Goal: Complete application form

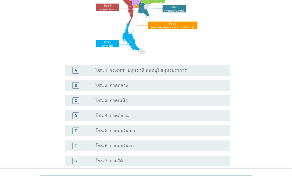
scroll to position [81, 0]
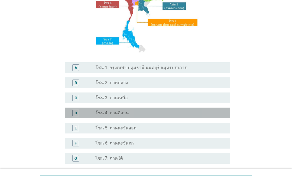
click at [196, 116] on div "radio_button_unchecked โซน 4: ภาคอีสาน" at bounding box center [158, 112] width 126 height 5
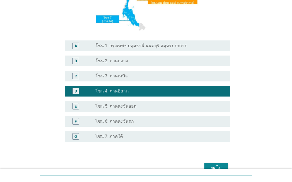
scroll to position [115, 0]
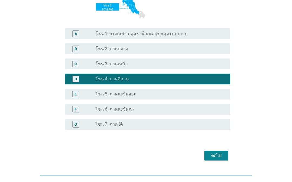
click at [222, 159] on div "ต่อไป" at bounding box center [216, 156] width 15 height 6
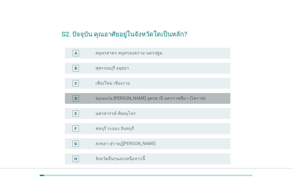
click at [206, 99] on div "radio_button_unchecked ขอนแก่น [PERSON_NAME] อุดรธานี นครราชสีมา (โคราช)" at bounding box center [158, 98] width 126 height 5
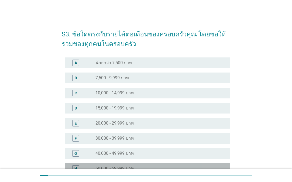
click at [195, 170] on div "radio_button_unchecked 50,000 - 59,999 บาท" at bounding box center [158, 168] width 126 height 5
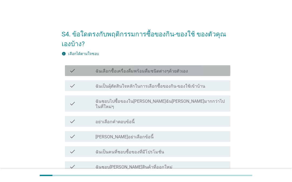
click at [220, 73] on div "check_box_outline_blank ฉันเลือกซื้อเครื่องดื่มพร้อมดื่มชนิดต่างๆด้วยตัวเอง" at bounding box center [160, 71] width 130 height 6
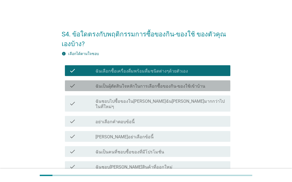
click at [205, 88] on div "check_box_outline_blank ฉันเป็นผุ้ตัดสินใจหลักในการเลือกซื้อของกิน-ของใช้เข้าบ้…" at bounding box center [160, 86] width 130 height 6
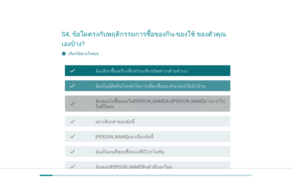
click at [201, 96] on div "check check_box_outline_blank ฉันชอบไปซื้อของใน[PERSON_NAME]ฉัน[PERSON_NAME]มาก…" at bounding box center [147, 104] width 165 height 16
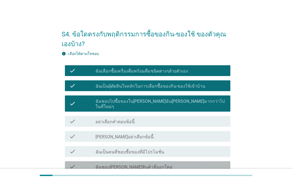
click at [190, 177] on div "check check_box_outline_blank ไม่มีข้อใดตรงกับตัวฉันเลย" at bounding box center [147, 182] width 165 height 11
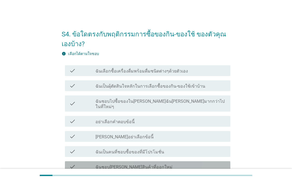
click at [188, 164] on div "check_box_outline_blank ฉันชอบ[PERSON_NAME]สินค้าที่ออกใหม่" at bounding box center [160, 167] width 130 height 6
click at [192, 150] on div "check check_box_outline_blank ฉันเป็นคนที่ชอบซื้อของที่มีโปรโมชั่น" at bounding box center [147, 151] width 165 height 11
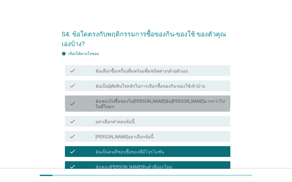
click at [196, 104] on div "check_box_outline_blank ฉันชอบไปซื้อของใน[PERSON_NAME]ฉัน[PERSON_NAME]มากกว่าไป…" at bounding box center [160, 104] width 130 height 12
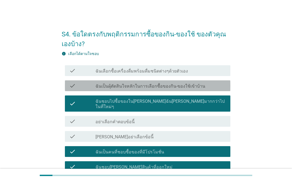
click at [204, 81] on div "check check_box_outline_blank ฉันเป็นผุ้ตัดสินใจหลักในการเลือกซื้อของกิน-ของใช้…" at bounding box center [147, 86] width 165 height 11
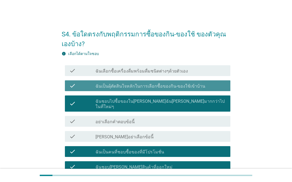
click at [208, 73] on div "check_box_outline_blank ฉันเลือกซื้อเครื่องดื่มพร้อมดื่มชนิดต่างๆด้วยตัวเอง" at bounding box center [160, 71] width 130 height 6
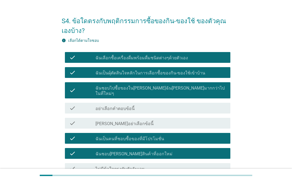
scroll to position [30, 0]
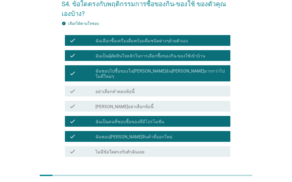
click at [216, 173] on div "ต่อไป" at bounding box center [216, 176] width 15 height 6
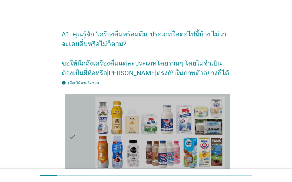
click at [224, 113] on img at bounding box center [160, 133] width 130 height 73
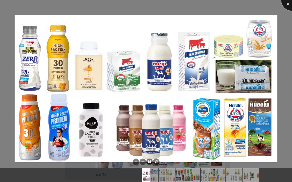
click at [288, 5] on div at bounding box center [292, 0] width 22 height 22
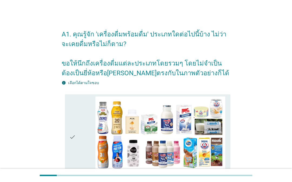
click at [82, 122] on div "check" at bounding box center [82, 137] width 26 height 81
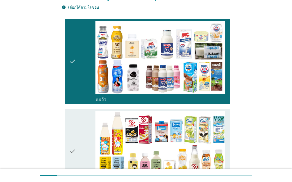
scroll to position [80, 0]
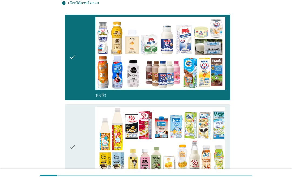
click at [82, 130] on div "check" at bounding box center [82, 147] width 26 height 81
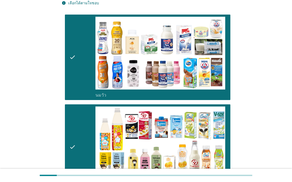
click at [126, 146] on img at bounding box center [160, 143] width 130 height 73
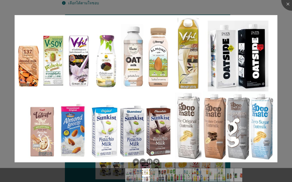
click at [290, 6] on div at bounding box center [292, 0] width 22 height 22
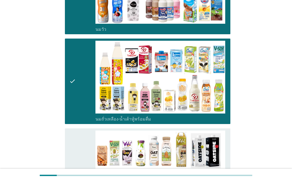
scroll to position [162, 0]
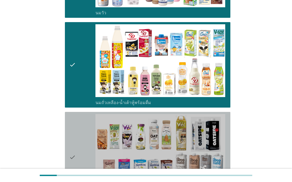
click at [83, 139] on div "check" at bounding box center [82, 157] width 26 height 87
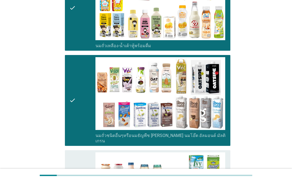
scroll to position [228, 0]
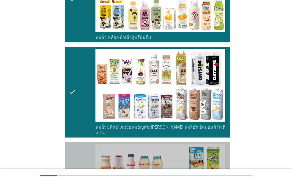
click at [76, 162] on div "check" at bounding box center [82, 184] width 26 height 81
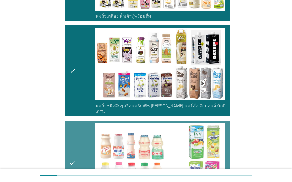
scroll to position [256, 0]
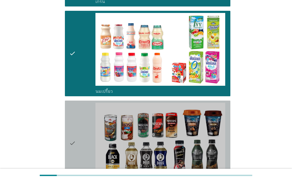
click at [79, 126] on div "check" at bounding box center [82, 143] width 26 height 81
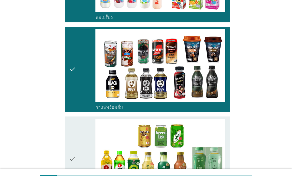
scroll to position [434, 0]
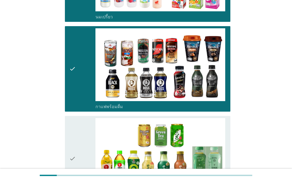
click at [74, 144] on icon "check" at bounding box center [72, 158] width 6 height 81
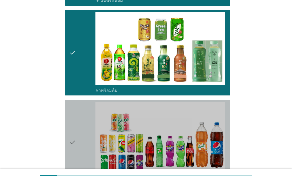
click at [83, 129] on div "check" at bounding box center [82, 142] width 26 height 81
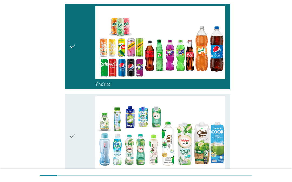
scroll to position [638, 0]
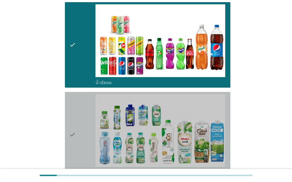
click at [84, 125] on div "check" at bounding box center [82, 134] width 26 height 81
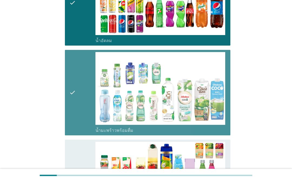
scroll to position [681, 0]
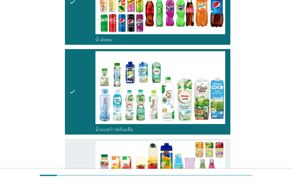
click at [74, 152] on icon "check" at bounding box center [72, 181] width 6 height 81
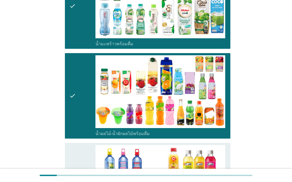
scroll to position [776, 0]
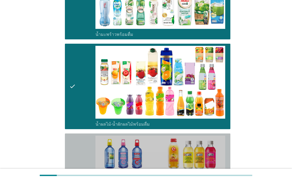
click at [70, 154] on icon "check" at bounding box center [72, 176] width 6 height 81
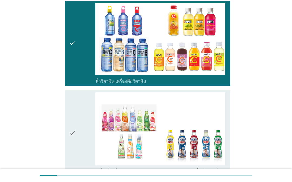
scroll to position [919, 0]
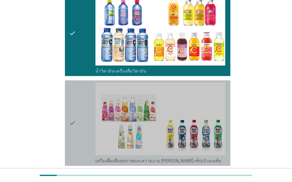
click at [82, 105] on div "check" at bounding box center [82, 123] width 26 height 81
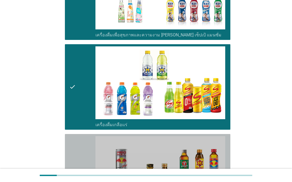
click at [81, 147] on div "check" at bounding box center [82, 176] width 26 height 81
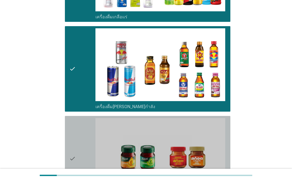
click at [85, 126] on div "check" at bounding box center [82, 158] width 26 height 81
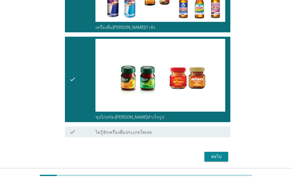
scroll to position [1232, 0]
click at [222, 160] on div "ต่อไป" at bounding box center [216, 157] width 15 height 6
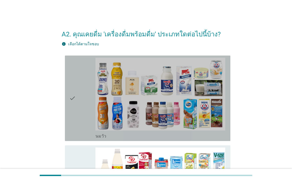
click at [73, 110] on icon "check" at bounding box center [72, 98] width 6 height 81
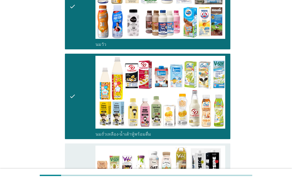
scroll to position [92, 0]
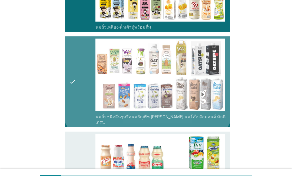
scroll to position [200, 0]
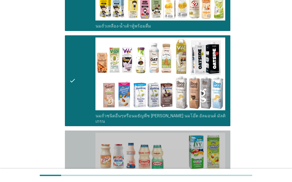
click at [76, 147] on div "check" at bounding box center [82, 173] width 26 height 81
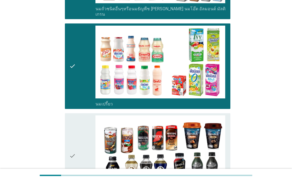
scroll to position [314, 0]
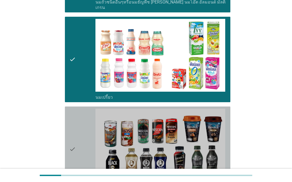
click at [80, 122] on div "check" at bounding box center [82, 149] width 26 height 81
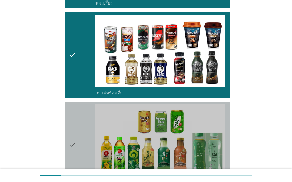
click at [75, 114] on icon "check" at bounding box center [72, 145] width 6 height 81
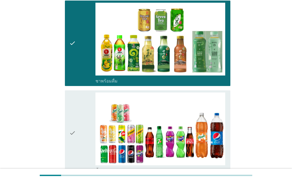
scroll to position [511, 0]
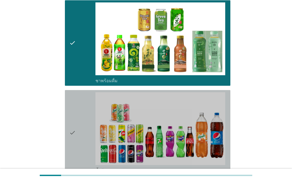
click at [68, 119] on div "check check_box_outline_blank น้ำอัดลม" at bounding box center [147, 133] width 165 height 86
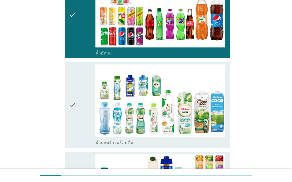
scroll to position [636, 0]
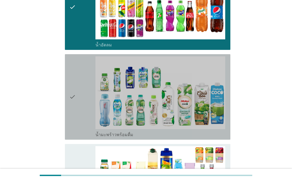
click at [80, 113] on div "check" at bounding box center [82, 96] width 26 height 81
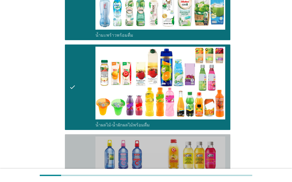
click at [76, 140] on div "check" at bounding box center [82, 177] width 26 height 81
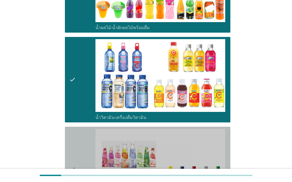
click at [84, 137] on div "check" at bounding box center [82, 169] width 26 height 81
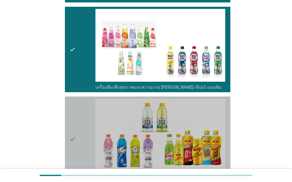
click at [82, 120] on div "check" at bounding box center [82, 139] width 26 height 81
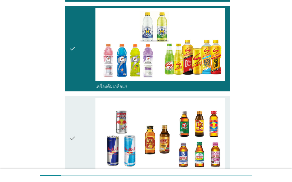
scroll to position [1050, 0]
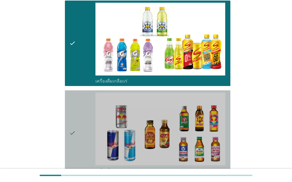
click at [81, 117] on div "check" at bounding box center [82, 133] width 26 height 81
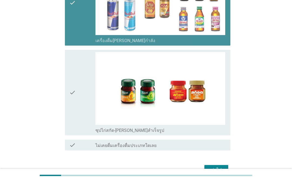
scroll to position [1183, 0]
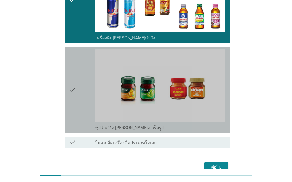
click at [89, 81] on div "check" at bounding box center [82, 89] width 26 height 81
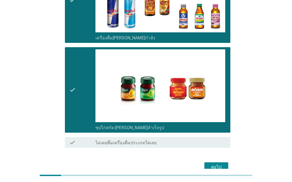
click at [216, 168] on div "ต่อไป" at bounding box center [216, 167] width 15 height 6
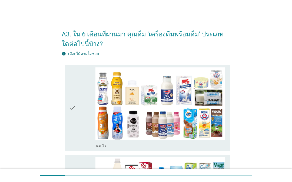
click at [62, 107] on div "check check_box_outline_blank [PERSON_NAME]" at bounding box center [146, 108] width 169 height 90
click at [83, 115] on div "check" at bounding box center [82, 108] width 26 height 81
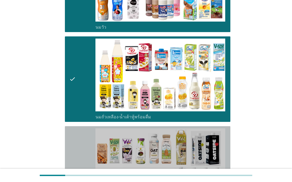
click at [78, 138] on div "check" at bounding box center [82, 172] width 26 height 87
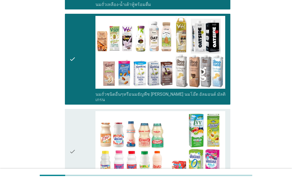
scroll to position [244, 0]
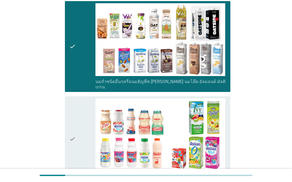
click at [82, 105] on div "check" at bounding box center [82, 139] width 26 height 81
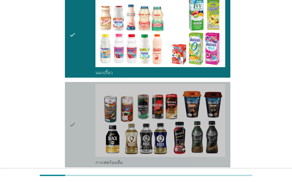
click at [89, 97] on div "check" at bounding box center [82, 124] width 26 height 81
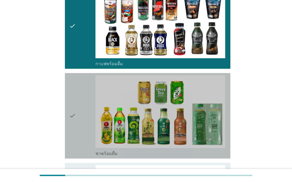
click at [86, 100] on div "check" at bounding box center [82, 115] width 26 height 81
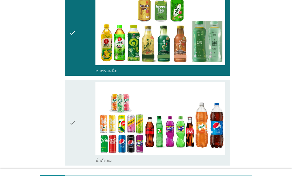
scroll to position [534, 0]
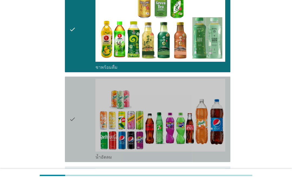
click at [85, 102] on div "check" at bounding box center [82, 119] width 26 height 81
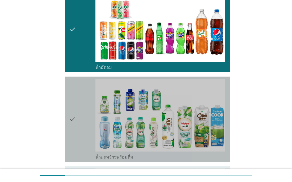
click at [91, 97] on div "check" at bounding box center [82, 119] width 26 height 81
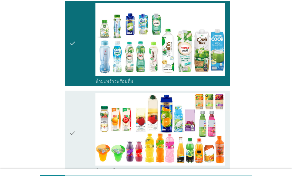
scroll to position [711, 0]
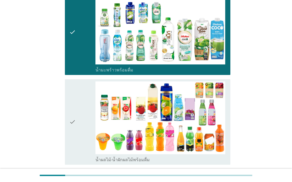
click at [87, 93] on div "check" at bounding box center [82, 122] width 26 height 81
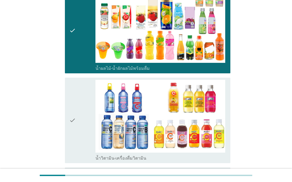
scroll to position [813, 0]
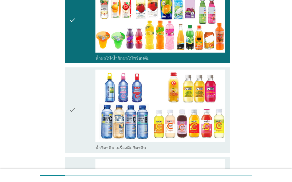
click at [87, 91] on div "check" at bounding box center [82, 110] width 26 height 81
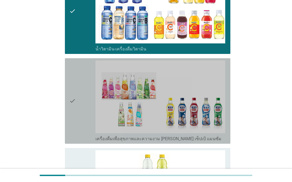
click at [86, 97] on div "check" at bounding box center [82, 101] width 26 height 81
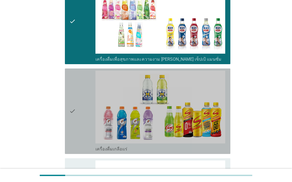
click at [83, 103] on div "check" at bounding box center [82, 111] width 26 height 81
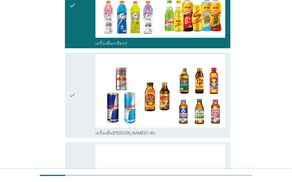
scroll to position [1098, 0]
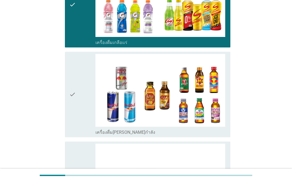
click at [89, 89] on div "check" at bounding box center [82, 94] width 26 height 81
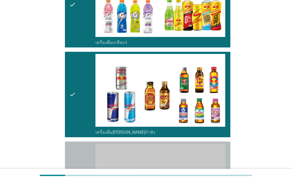
click at [68, 153] on div "check check_box_outline_blank ซุปไก่สกัด-[PERSON_NAME]สำเร็จรูป" at bounding box center [147, 185] width 165 height 86
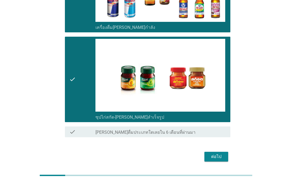
click at [222, 157] on div "ต่อไป" at bounding box center [216, 157] width 15 height 6
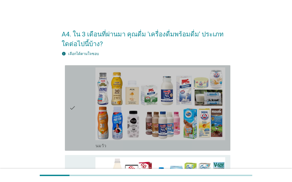
click at [75, 109] on icon "check" at bounding box center [72, 108] width 6 height 81
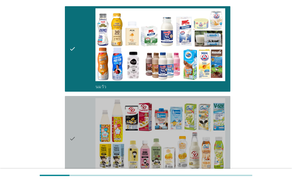
click at [83, 126] on div "check" at bounding box center [82, 138] width 26 height 81
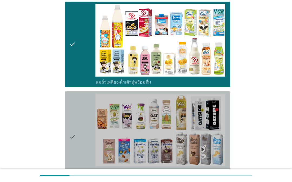
click at [80, 130] on div "check" at bounding box center [82, 137] width 26 height 87
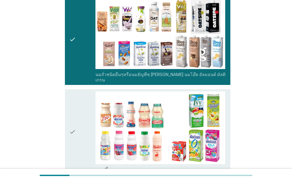
click at [83, 120] on div "check" at bounding box center [82, 132] width 26 height 81
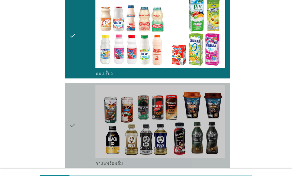
click at [85, 118] on div "check" at bounding box center [82, 125] width 26 height 81
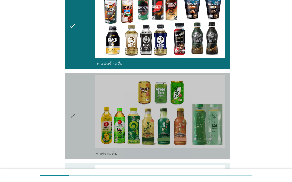
click at [86, 111] on div "check" at bounding box center [82, 115] width 26 height 81
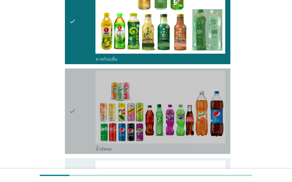
click at [81, 105] on div "check" at bounding box center [82, 111] width 26 height 81
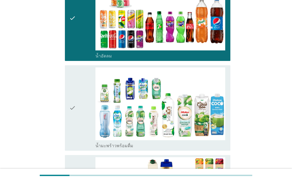
click at [86, 101] on div "check" at bounding box center [82, 108] width 26 height 81
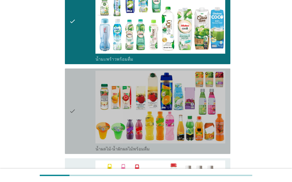
click at [89, 96] on div "check" at bounding box center [82, 111] width 26 height 81
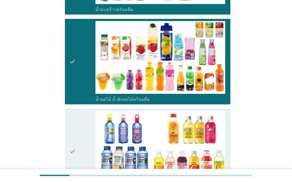
click at [79, 127] on div "check" at bounding box center [82, 151] width 26 height 81
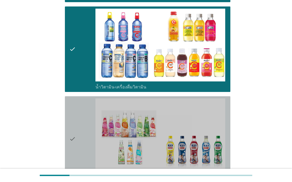
click at [78, 124] on div "check" at bounding box center [82, 139] width 26 height 81
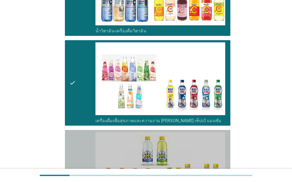
click at [78, 139] on div "check" at bounding box center [82, 172] width 26 height 81
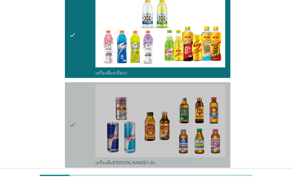
click at [87, 115] on div "check" at bounding box center [82, 125] width 26 height 81
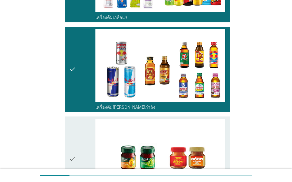
click at [78, 137] on div "check" at bounding box center [82, 159] width 26 height 81
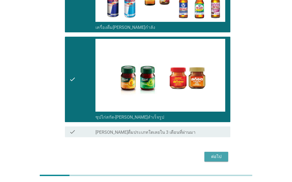
click at [214, 162] on button "ต่อไป" at bounding box center [216, 157] width 24 height 10
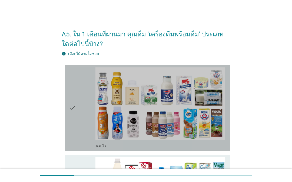
click at [90, 107] on div "check" at bounding box center [82, 108] width 26 height 81
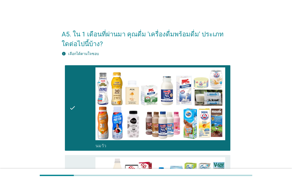
click at [79, 151] on div "check check_box_outline_blank [PERSON_NAME]" at bounding box center [147, 108] width 165 height 86
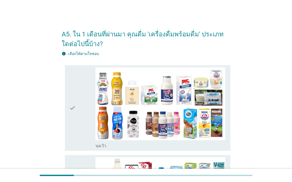
click at [85, 151] on div "check check_box_outline_blank [PERSON_NAME]" at bounding box center [147, 108] width 165 height 86
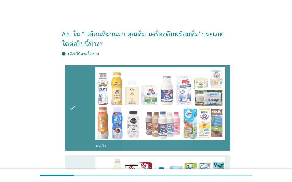
click at [87, 129] on div "check" at bounding box center [82, 108] width 26 height 81
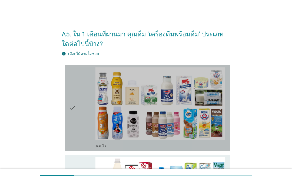
click at [84, 133] on div "check" at bounding box center [82, 108] width 26 height 81
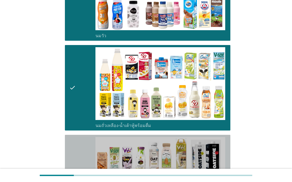
click at [85, 144] on div "check" at bounding box center [82, 180] width 26 height 87
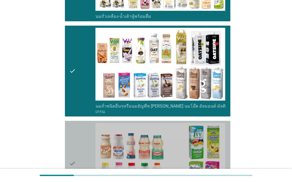
click at [86, 130] on div "check" at bounding box center [82, 163] width 26 height 81
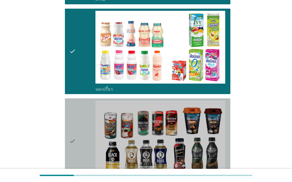
click at [88, 115] on div "check" at bounding box center [82, 141] width 26 height 81
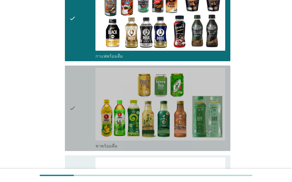
click at [85, 104] on div "check" at bounding box center [82, 108] width 26 height 81
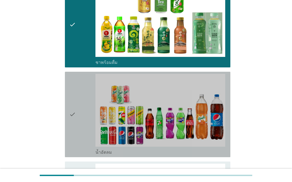
click at [88, 103] on div "check" at bounding box center [82, 114] width 26 height 81
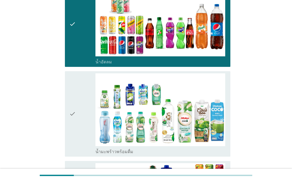
click at [86, 103] on div "check" at bounding box center [82, 113] width 26 height 81
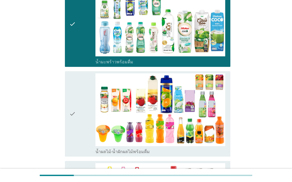
click at [86, 102] on div "check" at bounding box center [82, 113] width 26 height 81
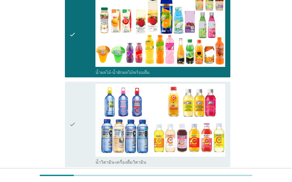
click at [86, 105] on div "check" at bounding box center [82, 124] width 26 height 81
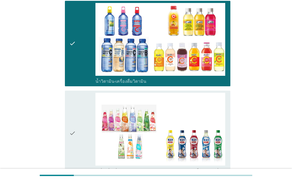
click at [84, 110] on div "check" at bounding box center [82, 133] width 26 height 81
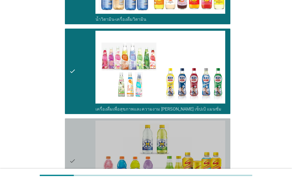
click at [85, 122] on div "check" at bounding box center [82, 161] width 26 height 81
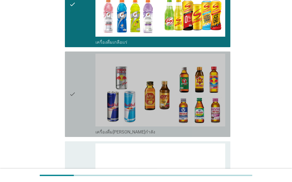
click at [81, 97] on div "check" at bounding box center [82, 94] width 26 height 81
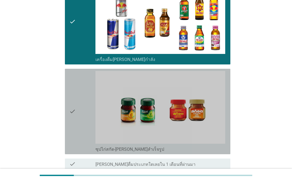
click at [84, 99] on div "check" at bounding box center [82, 111] width 26 height 81
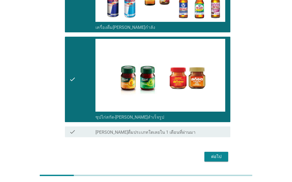
scroll to position [1203, 0]
click at [218, 158] on div "ต่อไป" at bounding box center [216, 157] width 15 height 6
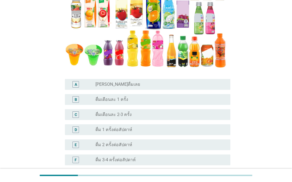
scroll to position [95, 0]
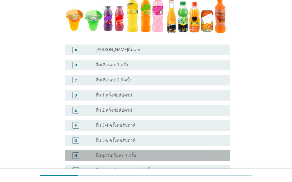
click at [184, 154] on div "H radio_button_unchecked ดื่มทุกวัน-วันละ 1 ครั้ง" at bounding box center [147, 155] width 165 height 11
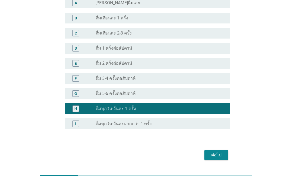
click at [219, 159] on div "ต่อไป" at bounding box center [216, 155] width 15 height 6
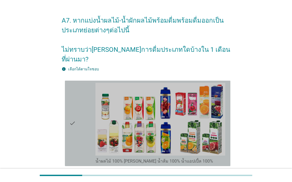
scroll to position [16, 0]
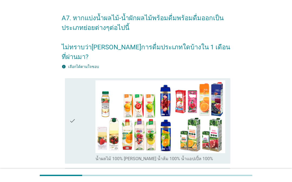
click at [82, 117] on div "check" at bounding box center [82, 121] width 26 height 81
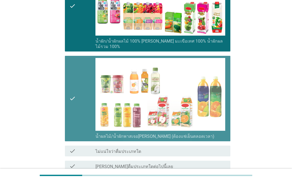
scroll to position [336, 0]
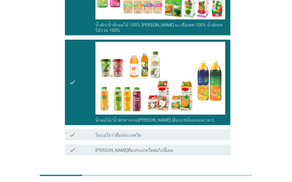
click at [217, 170] on button "ต่อไป" at bounding box center [216, 175] width 24 height 10
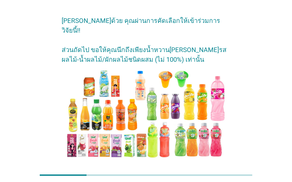
scroll to position [14, 0]
click at [221, 172] on button "ต่อไป" at bounding box center [216, 177] width 24 height 10
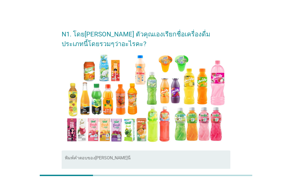
click at [193, 157] on div "พิมพ์คำตอบของ[PERSON_NAME]นี่" at bounding box center [147, 168] width 165 height 35
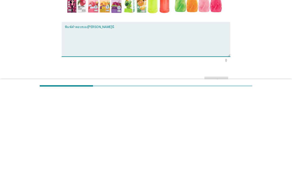
type textarea "น"
type textarea "น้ำหวาย"
click at [262, 47] on div "N1. โดย[PERSON_NAME] ตัวคุณเองเรียกชื่อเครื่องดื่มประเภทนี้โดยรวมๆว่าอะไรคะ? พิ…" at bounding box center [146, 82] width 266 height 202
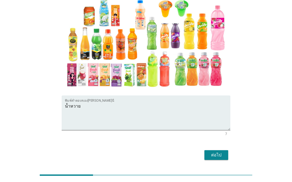
click at [219, 158] on div "ต่อไป" at bounding box center [216, 155] width 15 height 6
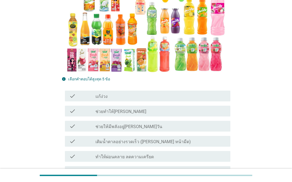
scroll to position [119, 0]
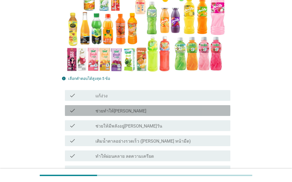
click at [204, 110] on div "check check_box_outline_blank ช่วยทำให้[PERSON_NAME]" at bounding box center [147, 110] width 165 height 11
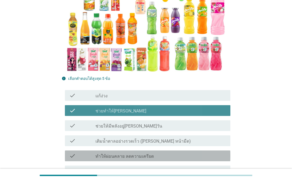
click at [195, 153] on div "check_box_outline_blank ทำให้ผ่อนคลาย ลดความเครียด" at bounding box center [160, 156] width 130 height 6
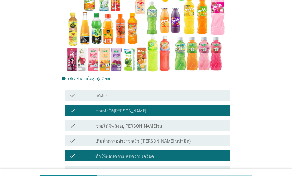
click at [204, 94] on div "check check_box_outline_blank แก้ง่วง" at bounding box center [147, 95] width 165 height 11
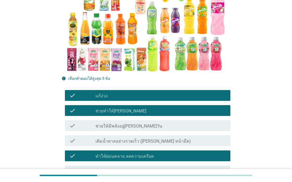
click at [205, 123] on div "check_box_outline_blank ช่วยให้มีพลังอยู่[PERSON_NAME]วัน" at bounding box center [160, 126] width 130 height 6
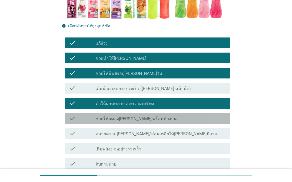
scroll to position [172, 0]
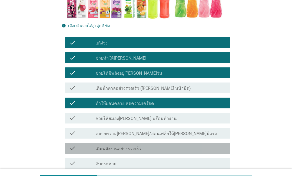
click at [187, 145] on div "check_box_outline_blank เติมพลังงานอย่างรวดเร็ว" at bounding box center [160, 148] width 130 height 6
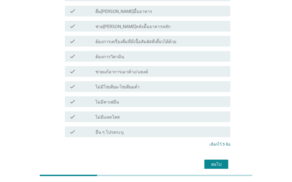
scroll to position [536, 0]
click at [222, 162] on div "ต่อไป" at bounding box center [216, 165] width 15 height 6
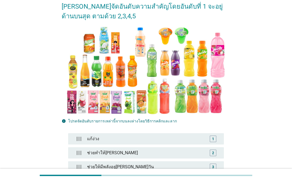
scroll to position [64, 0]
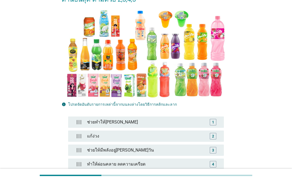
click at [206, 150] on div "ช่วยให้มีพลังอยู่[PERSON_NAME]วัน" at bounding box center [146, 150] width 122 height 11
click at [208, 166] on div "4" at bounding box center [213, 164] width 12 height 6
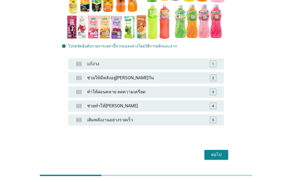
scroll to position [122, 0]
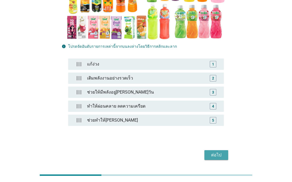
click at [223, 158] on div "ต่อไป" at bounding box center [216, 155] width 15 height 6
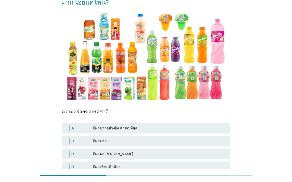
scroll to position [52, 0]
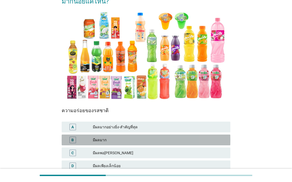
click at [188, 135] on div "B มีผลมาก" at bounding box center [146, 140] width 169 height 11
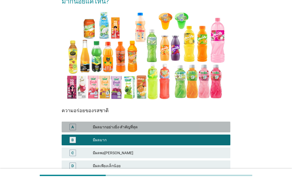
click at [198, 124] on div "มีผลมากอย่างยิ่ง-สำคัญที่สุด" at bounding box center [159, 127] width 133 height 6
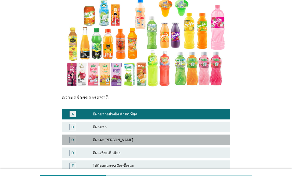
scroll to position [66, 0]
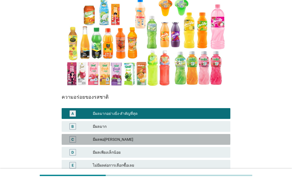
click at [203, 134] on div "C มีผลพอ[PERSON_NAME]" at bounding box center [146, 139] width 169 height 11
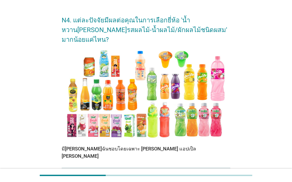
scroll to position [23, 0]
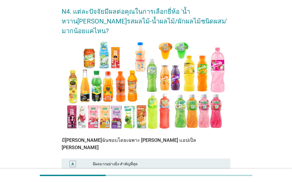
click at [197, 174] on div "มีผลมาก" at bounding box center [159, 177] width 133 height 6
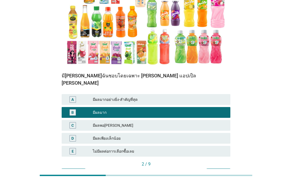
scroll to position [87, 0]
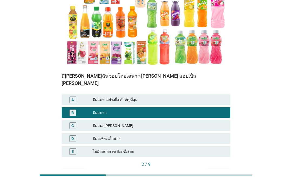
click at [219, 172] on div "ต่อไป" at bounding box center [218, 175] width 15 height 6
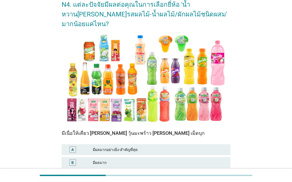
scroll to position [31, 0]
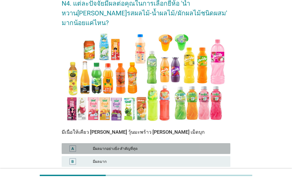
click at [199, 148] on div "A มีผลมากอย่างยิ่ง-สำคัญที่สุด" at bounding box center [146, 148] width 169 height 11
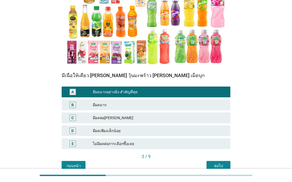
scroll to position [87, 0]
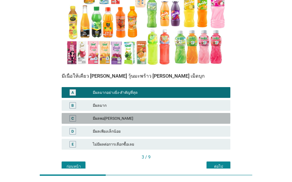
click at [207, 116] on div "มีผลพอ[PERSON_NAME]" at bounding box center [159, 119] width 133 height 6
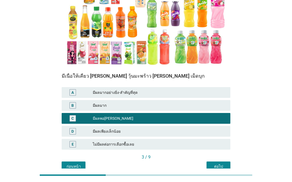
click at [218, 164] on div "ต่อไป" at bounding box center [218, 167] width 15 height 6
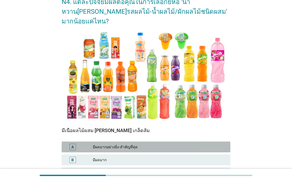
scroll to position [33, 0]
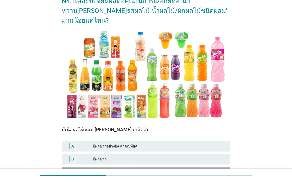
click at [191, 169] on div "มีผลพอ[PERSON_NAME]" at bounding box center [159, 172] width 133 height 6
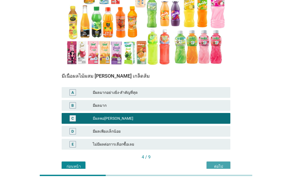
scroll to position [0, 0]
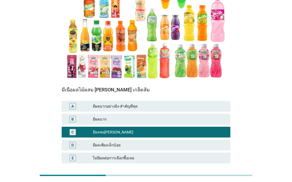
click at [221, 178] on div "ต่อไป" at bounding box center [218, 181] width 15 height 6
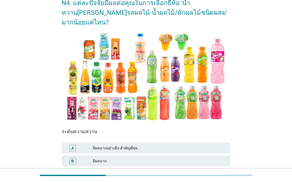
scroll to position [33, 0]
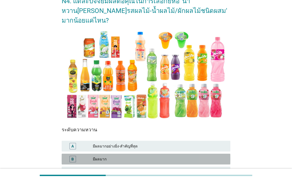
click at [197, 156] on div "มีผลมาก" at bounding box center [159, 159] width 133 height 6
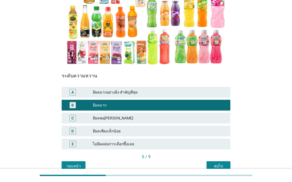
scroll to position [87, 0]
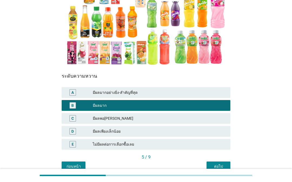
click at [222, 164] on div "ต่อไป" at bounding box center [218, 167] width 15 height 6
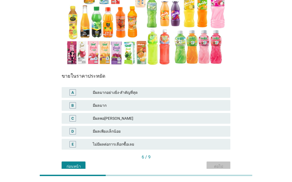
scroll to position [0, 0]
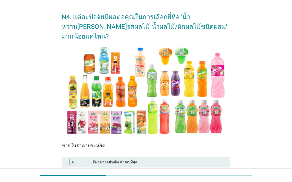
click at [212, 170] on div "B มีผลมาก" at bounding box center [146, 175] width 169 height 11
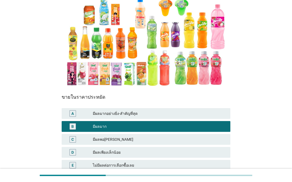
scroll to position [68, 0]
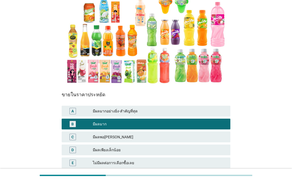
click at [221, 182] on div "ต่อไป" at bounding box center [218, 186] width 15 height 6
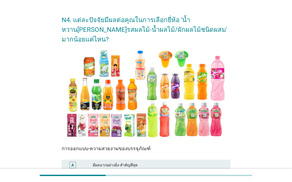
scroll to position [16, 0]
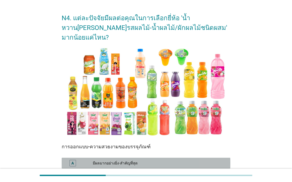
click at [208, 162] on div "A มีผลมากอย่างยิ่ง-สำคัญที่สุด" at bounding box center [146, 163] width 169 height 11
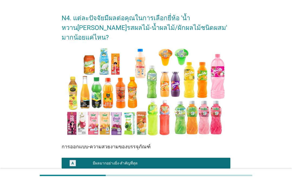
click at [210, 173] on div "มีผลมาก" at bounding box center [159, 176] width 133 height 6
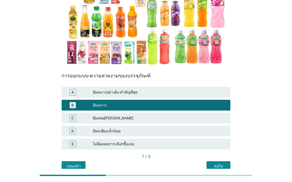
scroll to position [87, 0]
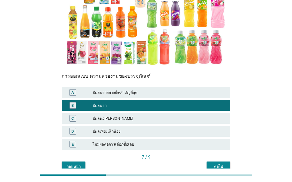
click at [224, 164] on div "ต่อไป" at bounding box center [218, 167] width 15 height 6
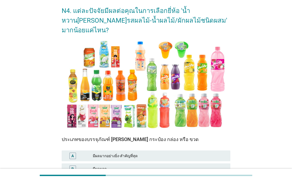
scroll to position [24, 0]
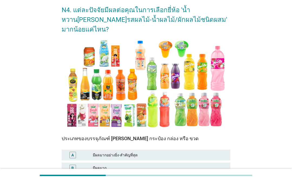
click at [205, 178] on div "มีผลพอ[PERSON_NAME]" at bounding box center [159, 181] width 133 height 6
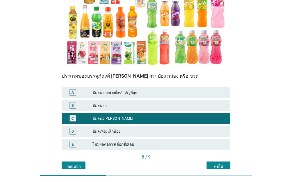
scroll to position [87, 0]
click at [221, 164] on div "ต่อไป" at bounding box center [218, 167] width 15 height 6
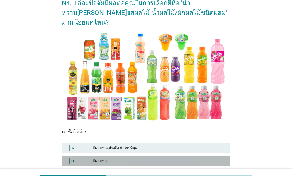
scroll to position [39, 0]
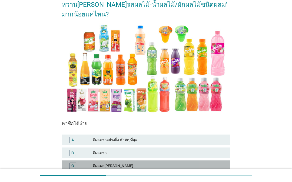
click at [210, 163] on div "มีผลพอ[PERSON_NAME]" at bounding box center [159, 166] width 133 height 6
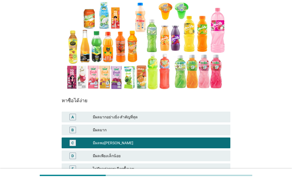
scroll to position [63, 0]
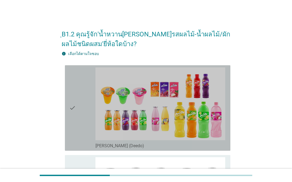
click at [84, 116] on div "check" at bounding box center [82, 108] width 26 height 81
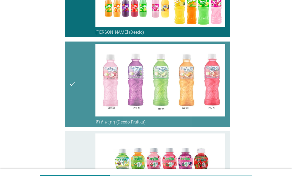
scroll to position [116, 0]
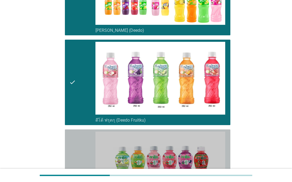
click at [85, 151] on div "check" at bounding box center [82, 172] width 26 height 81
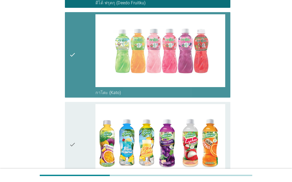
scroll to position [237, 0]
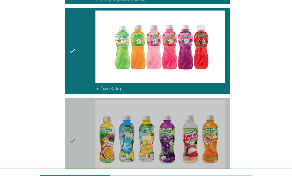
click at [89, 133] on div "check" at bounding box center [82, 140] width 26 height 81
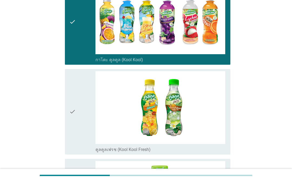
scroll to position [363, 0]
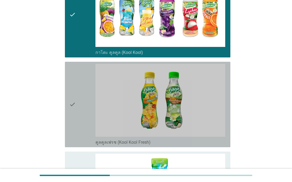
click at [199, 100] on img at bounding box center [160, 100] width 130 height 73
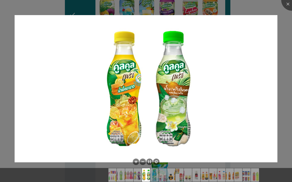
click at [290, 6] on div at bounding box center [292, 0] width 22 height 22
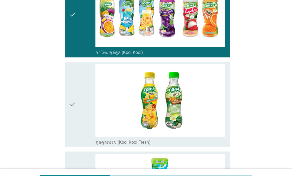
click at [80, 83] on div "check" at bounding box center [82, 104] width 26 height 81
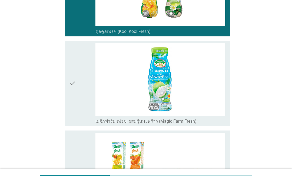
scroll to position [475, 0]
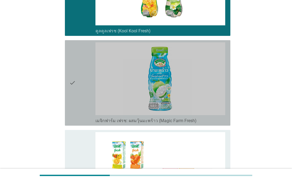
click at [86, 100] on div "check" at bounding box center [82, 82] width 26 height 81
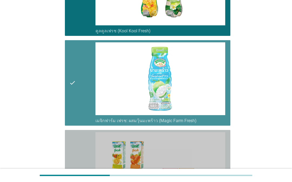
click at [83, 157] on div "check" at bounding box center [82, 175] width 26 height 87
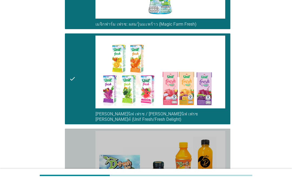
click at [85, 147] on div "check" at bounding box center [82, 171] width 26 height 81
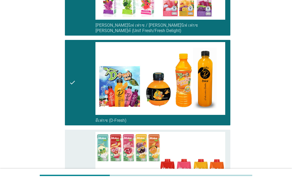
click at [85, 128] on div "check check_box_outline_blank [PERSON_NAME] ทรอปิคอล (Malee Tropical)" at bounding box center [146, 173] width 169 height 90
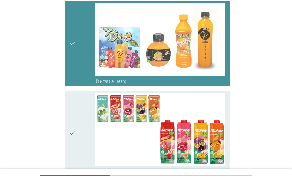
scroll to position [699, 0]
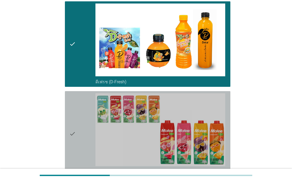
click at [89, 112] on div "check" at bounding box center [82, 133] width 26 height 81
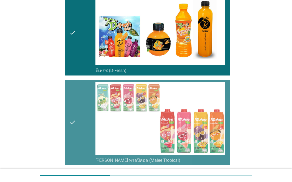
scroll to position [730, 0]
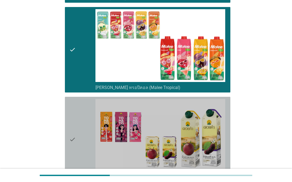
click at [88, 122] on div "check" at bounding box center [82, 139] width 26 height 81
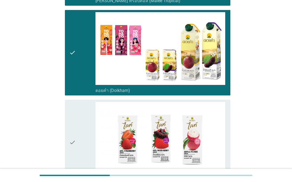
click at [83, 126] on div "check" at bounding box center [82, 142] width 26 height 81
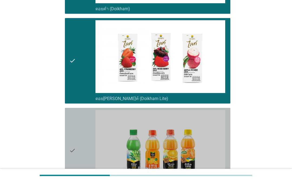
click at [84, 132] on div "check" at bounding box center [82, 150] width 26 height 81
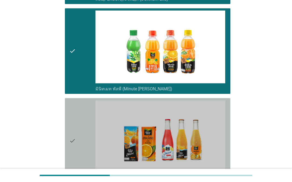
click at [85, 128] on div "check" at bounding box center [82, 140] width 26 height 81
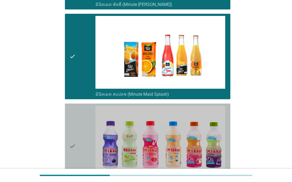
click at [83, 140] on div "check" at bounding box center [82, 146] width 26 height 81
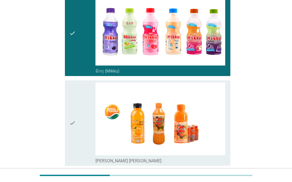
click at [89, 120] on div "check" at bounding box center [82, 123] width 26 height 81
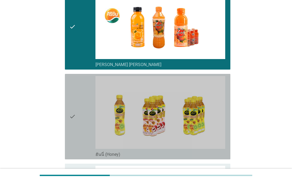
click at [82, 125] on div "check" at bounding box center [82, 116] width 26 height 81
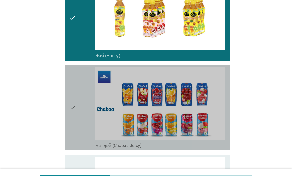
click at [86, 117] on div "check" at bounding box center [82, 107] width 26 height 81
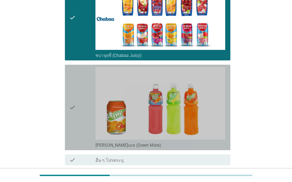
click at [86, 112] on div "check" at bounding box center [82, 107] width 26 height 81
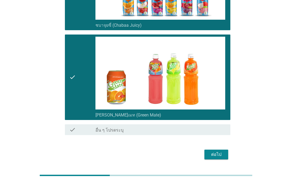
click at [219, 158] on div "ต่อไป" at bounding box center [216, 155] width 15 height 6
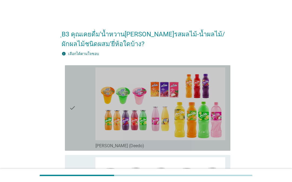
click at [87, 89] on div "check" at bounding box center [82, 108] width 26 height 81
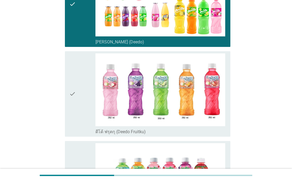
click at [93, 99] on div "check" at bounding box center [82, 93] width 26 height 81
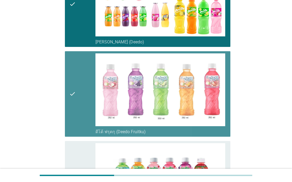
click at [86, 160] on div "check" at bounding box center [82, 183] width 26 height 81
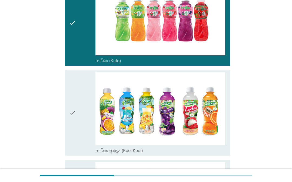
click at [88, 95] on div "check" at bounding box center [82, 112] width 26 height 81
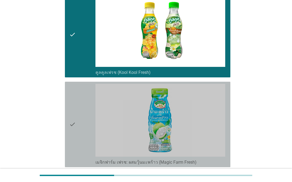
click at [90, 134] on div "check" at bounding box center [82, 124] width 26 height 81
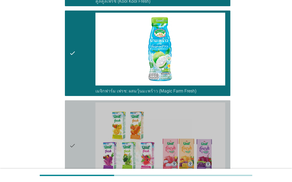
click at [90, 131] on div "check" at bounding box center [82, 146] width 26 height 87
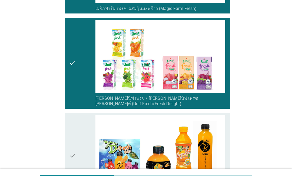
click at [87, 141] on div "check" at bounding box center [82, 155] width 26 height 81
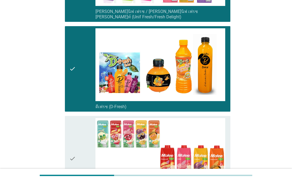
click at [86, 142] on div "check" at bounding box center [82, 158] width 26 height 81
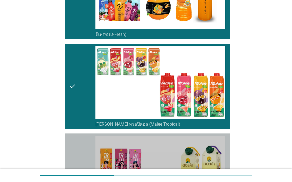
click at [89, 146] on div "check" at bounding box center [82, 176] width 26 height 81
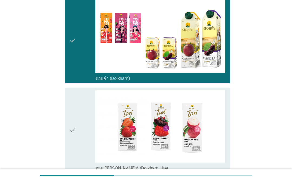
scroll to position [883, 0]
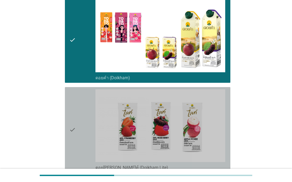
click at [89, 125] on div "check" at bounding box center [82, 129] width 26 height 81
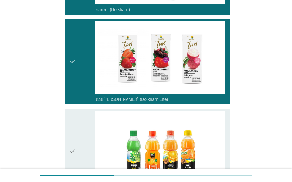
scroll to position [965, 0]
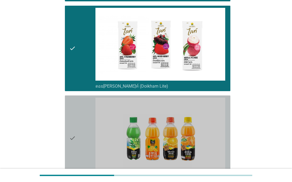
click at [89, 113] on div "check" at bounding box center [82, 138] width 26 height 81
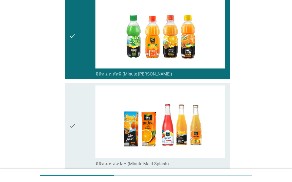
scroll to position [1075, 0]
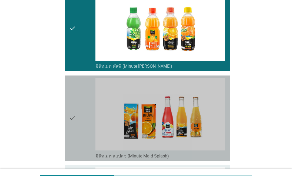
click at [87, 93] on div "check" at bounding box center [82, 118] width 26 height 81
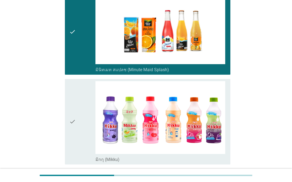
click at [85, 116] on div "check" at bounding box center [82, 121] width 26 height 81
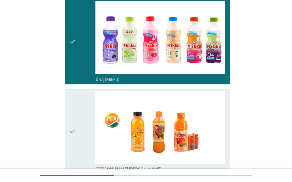
click at [90, 130] on div "check" at bounding box center [82, 131] width 26 height 81
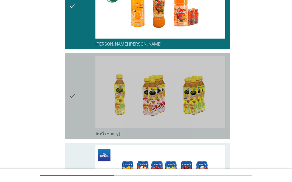
click at [90, 98] on div "check" at bounding box center [82, 96] width 26 height 81
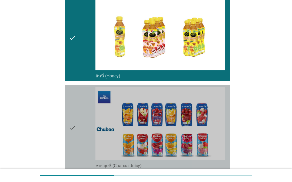
click at [92, 126] on div "check" at bounding box center [82, 128] width 26 height 81
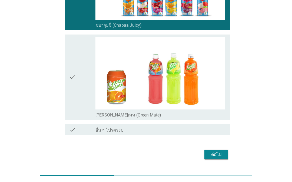
scroll to position [1565, 0]
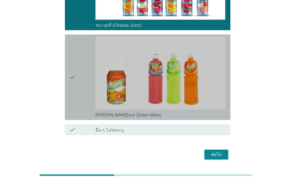
click at [82, 84] on div "check" at bounding box center [82, 77] width 26 height 81
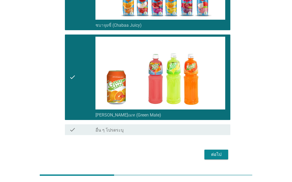
click at [222, 158] on div "ต่อไป" at bounding box center [216, 155] width 15 height 6
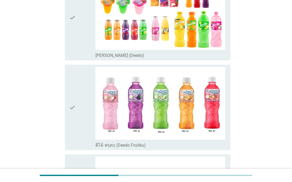
scroll to position [91, 0]
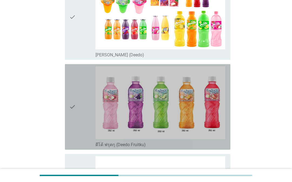
click at [79, 109] on div "check" at bounding box center [82, 106] width 26 height 81
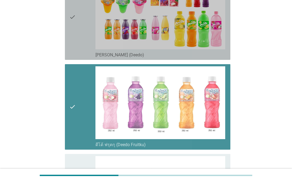
click at [90, 42] on div "check" at bounding box center [82, 16] width 26 height 81
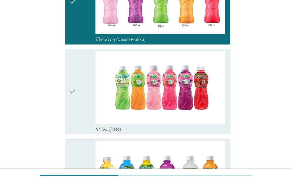
click at [82, 114] on div "check" at bounding box center [82, 91] width 26 height 81
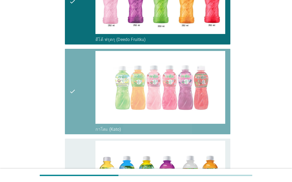
click at [71, 169] on icon "check" at bounding box center [72, 181] width 6 height 81
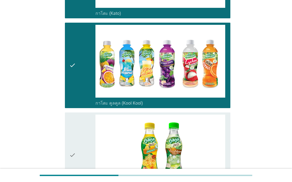
scroll to position [313, 0]
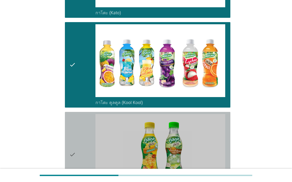
click at [83, 139] on div "check" at bounding box center [82, 154] width 26 height 81
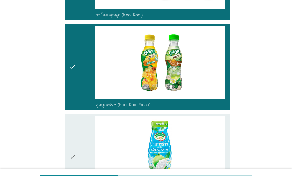
scroll to position [403, 0]
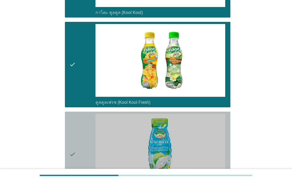
click at [85, 130] on div "check" at bounding box center [82, 154] width 26 height 81
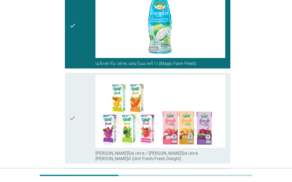
scroll to position [538, 0]
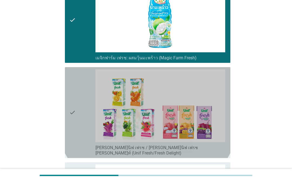
click at [82, 115] on div "check" at bounding box center [82, 112] width 26 height 87
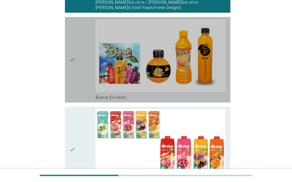
click at [79, 66] on div "check" at bounding box center [82, 59] width 26 height 81
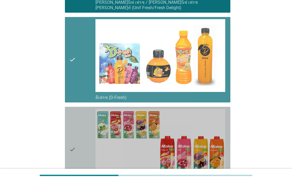
click at [74, 136] on icon "check" at bounding box center [72, 149] width 6 height 81
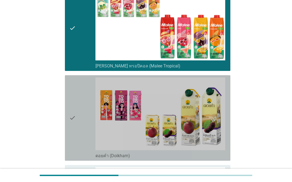
click at [81, 131] on div "check" at bounding box center [82, 118] width 26 height 81
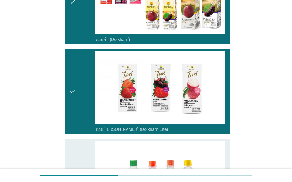
scroll to position [922, 0]
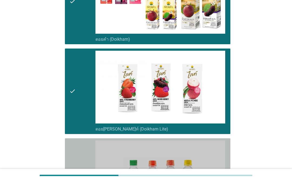
click at [78, 150] on div "check" at bounding box center [82, 181] width 26 height 81
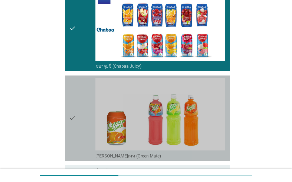
click at [83, 119] on div "check" at bounding box center [82, 118] width 26 height 81
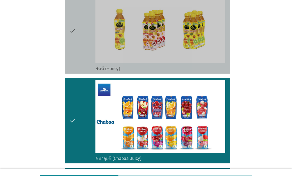
click at [83, 54] on div "check" at bounding box center [82, 30] width 26 height 81
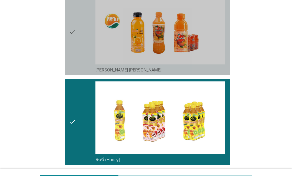
click at [83, 58] on div "check" at bounding box center [82, 32] width 26 height 81
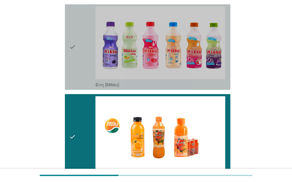
click at [85, 62] on div "check" at bounding box center [82, 46] width 26 height 81
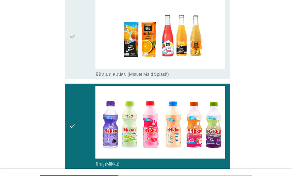
click at [85, 58] on div "check" at bounding box center [82, 36] width 26 height 81
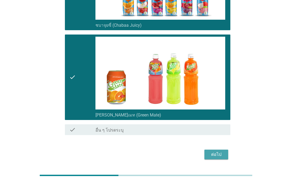
click at [219, 156] on div "ต่อไป" at bounding box center [216, 155] width 15 height 6
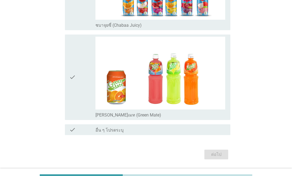
scroll to position [0, 0]
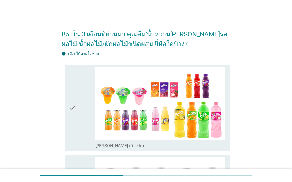
click at [82, 127] on div "check" at bounding box center [82, 108] width 26 height 81
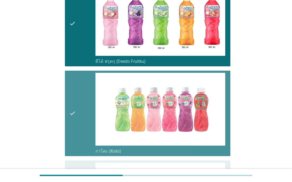
scroll to position [176, 0]
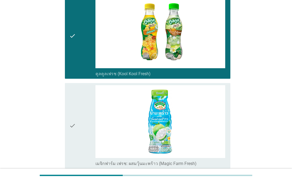
click at [87, 113] on div "check" at bounding box center [82, 125] width 26 height 81
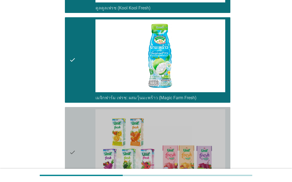
click at [84, 137] on div "check" at bounding box center [82, 152] width 26 height 87
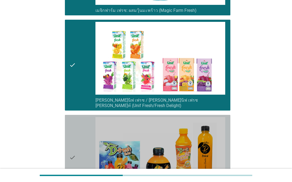
click at [81, 150] on div "check" at bounding box center [82, 157] width 26 height 81
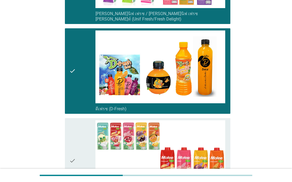
click at [86, 135] on div "check" at bounding box center [82, 160] width 26 height 81
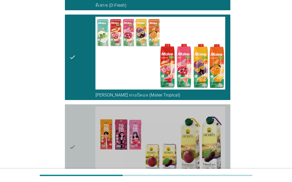
click at [87, 142] on div "check" at bounding box center [82, 147] width 26 height 81
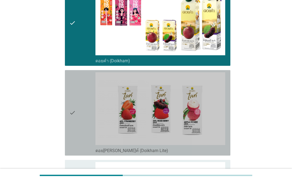
click at [88, 121] on div "check" at bounding box center [82, 112] width 26 height 81
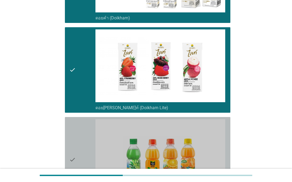
click at [88, 139] on div "check" at bounding box center [82, 159] width 26 height 81
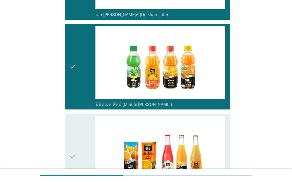
click at [86, 138] on div "check" at bounding box center [82, 156] width 26 height 81
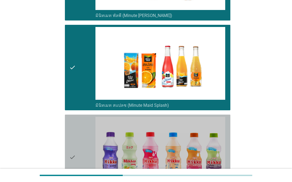
click at [85, 142] on div "check" at bounding box center [82, 157] width 26 height 81
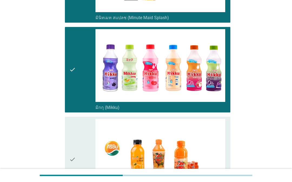
click at [86, 140] on div "check" at bounding box center [82, 159] width 26 height 81
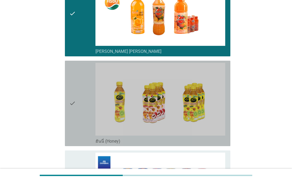
click at [88, 122] on div "check" at bounding box center [82, 103] width 26 height 81
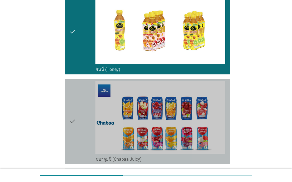
click at [85, 120] on div "check" at bounding box center [82, 121] width 26 height 81
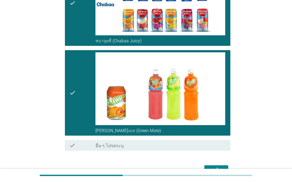
scroll to position [1552, 0]
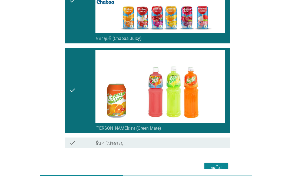
click at [213, 170] on div "ต่อไป" at bounding box center [216, 168] width 15 height 6
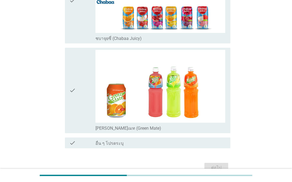
scroll to position [0, 0]
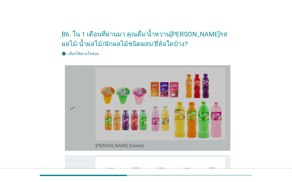
click at [91, 94] on div "check" at bounding box center [82, 108] width 26 height 81
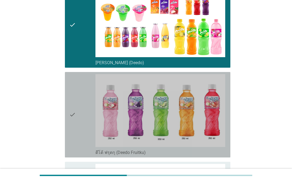
click at [88, 129] on div "check" at bounding box center [82, 114] width 26 height 81
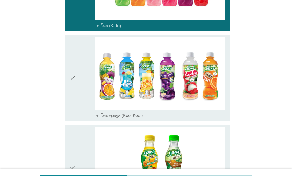
scroll to position [301, 0]
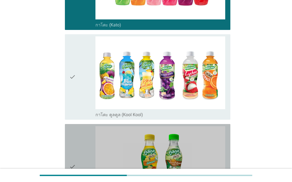
click at [84, 142] on div "check" at bounding box center [82, 166] width 26 height 81
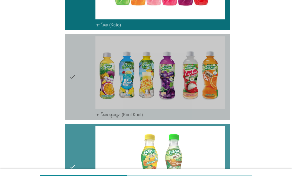
click at [88, 96] on div "check" at bounding box center [82, 76] width 26 height 81
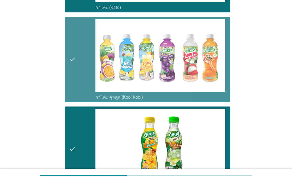
scroll to position [326, 0]
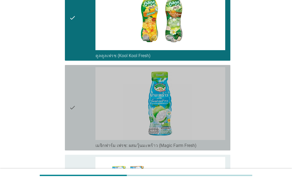
click at [88, 113] on div "check" at bounding box center [82, 107] width 26 height 81
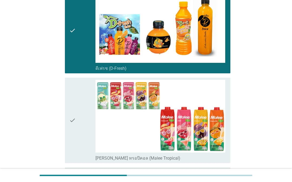
scroll to position [713, 0]
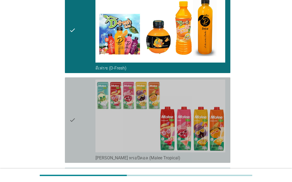
click at [93, 135] on div "check" at bounding box center [82, 120] width 26 height 81
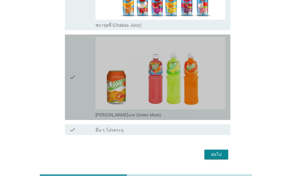
click at [86, 107] on div "check" at bounding box center [82, 77] width 26 height 81
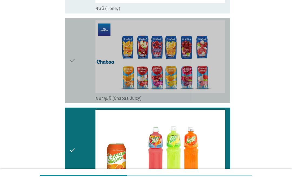
click at [85, 65] on div "check" at bounding box center [82, 60] width 26 height 81
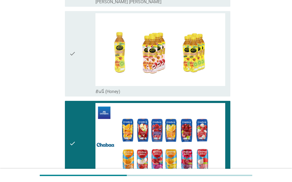
scroll to position [1407, 0]
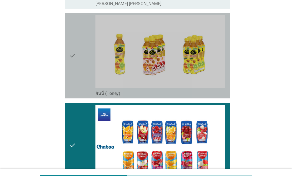
click at [87, 85] on div "check" at bounding box center [82, 55] width 26 height 81
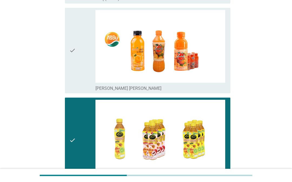
click at [91, 89] on div "check" at bounding box center [82, 50] width 26 height 81
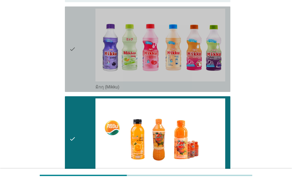
click at [92, 83] on div "check" at bounding box center [82, 49] width 26 height 81
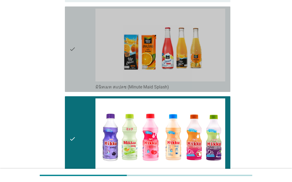
click at [93, 55] on div "check" at bounding box center [82, 49] width 26 height 81
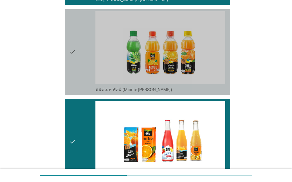
click at [93, 59] on div "check" at bounding box center [82, 51] width 26 height 81
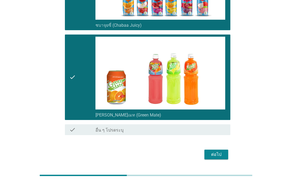
scroll to position [1565, 0]
click at [205, 155] on button "ต่อไป" at bounding box center [216, 155] width 24 height 10
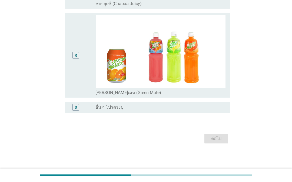
scroll to position [0, 0]
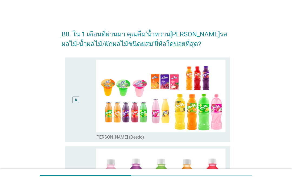
click at [181, 35] on h2 "ฺB8. ใน 1 เดือนที่ผ่านมา คุณดื่ม'น้ำหวาน[PERSON_NAME]รสผลไม้-น้ำผลไม้/ผักผลไม้ช…" at bounding box center [146, 36] width 169 height 25
click at [179, 63] on img at bounding box center [160, 96] width 130 height 73
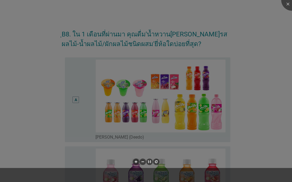
click at [201, 156] on div at bounding box center [146, 91] width 292 height 182
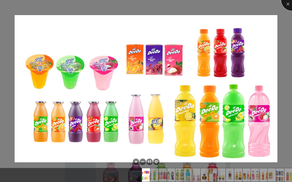
click at [288, 8] on div at bounding box center [292, 0] width 22 height 22
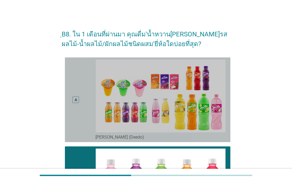
click at [80, 114] on div "A" at bounding box center [75, 100] width 13 height 81
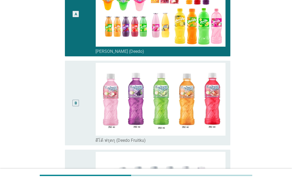
scroll to position [91, 0]
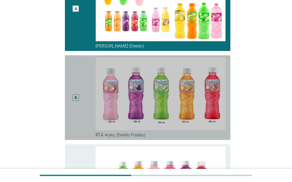
click at [82, 105] on div "B" at bounding box center [75, 98] width 13 height 81
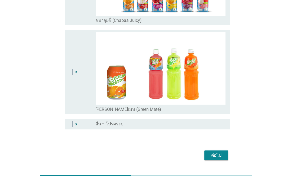
click at [213, 154] on button "ต่อไป" at bounding box center [216, 156] width 24 height 10
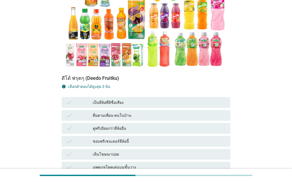
scroll to position [119, 0]
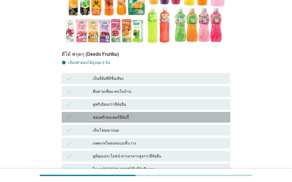
click at [199, 114] on div "ชอบพรีเซนเตอร์ยี่ห้อนี้" at bounding box center [159, 117] width 133 height 6
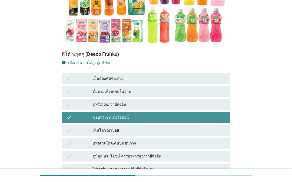
click at [203, 88] on div "ดื่มตามเพื่อน-คนในบ้าน" at bounding box center [159, 91] width 133 height 6
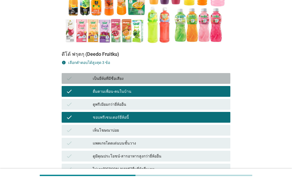
click at [205, 75] on div "เป็นยี่ห้อที่มีชื่อเสียง" at bounding box center [159, 78] width 133 height 6
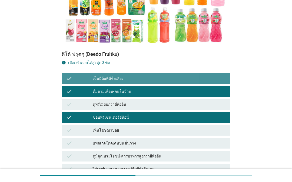
click at [209, 75] on div "เป็นยี่ห้อที่มีชื่อเสียง" at bounding box center [159, 78] width 133 height 6
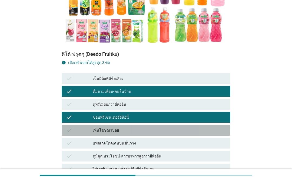
click at [189, 127] on div "เห็นโฆษณาบ่อย" at bounding box center [159, 130] width 133 height 6
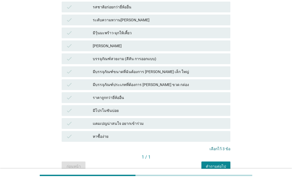
scroll to position [320, 0]
click at [220, 164] on div "คำถามต่อไป" at bounding box center [216, 167] width 20 height 6
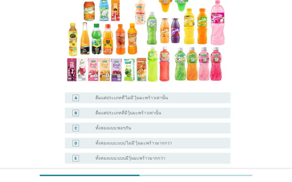
scroll to position [74, 0]
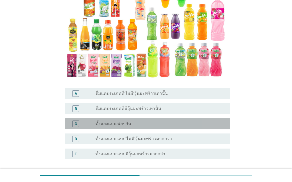
click at [204, 121] on div "radio_button_unchecked ทั้งสองแบบ:พอๆกัน" at bounding box center [158, 123] width 126 height 5
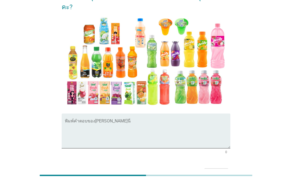
scroll to position [65, 0]
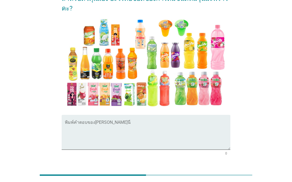
click at [206, 122] on textarea "พิมพ์คำตอบของคุณ ที่นี่" at bounding box center [147, 136] width 165 height 28
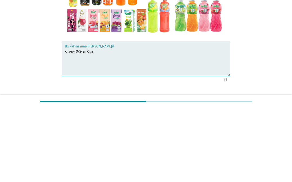
type textarea "รสชาติมันอร่อย"
click at [224, 170] on button "ต่อไป" at bounding box center [216, 175] width 24 height 10
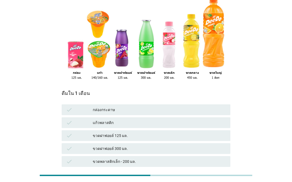
scroll to position [69, 0]
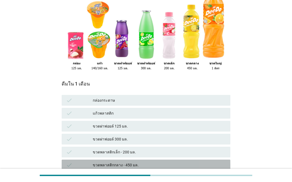
click at [200, 160] on div "check ขวดพลาสติกกลาง - 450 มล." at bounding box center [146, 165] width 169 height 11
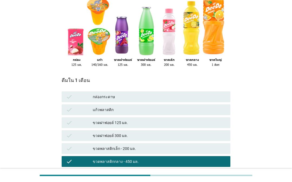
scroll to position [81, 0]
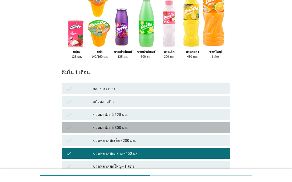
click at [197, 125] on div "check ขวดฝาฟอยล์ 300 มล." at bounding box center [146, 127] width 169 height 11
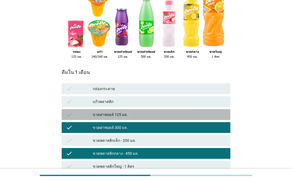
click at [202, 112] on div "ขวดฝาฟอยล์ 125 มล." at bounding box center [159, 115] width 133 height 6
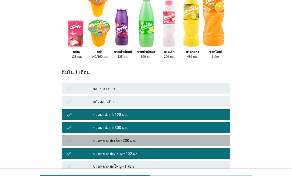
click at [197, 138] on div "ขวดพลาสติกเล็ก - 200 มล." at bounding box center [159, 141] width 133 height 6
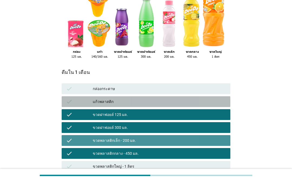
click at [202, 99] on div "check แก้วพลาสติก" at bounding box center [146, 101] width 169 height 11
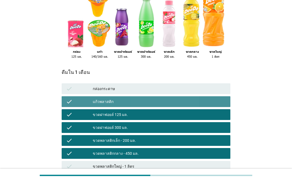
click at [200, 100] on div "check แก้วพลาสติก" at bounding box center [146, 101] width 169 height 11
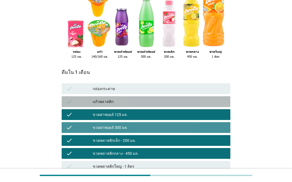
click at [197, 125] on div "ขวดฝาฟอยล์ 300 มล." at bounding box center [159, 128] width 133 height 6
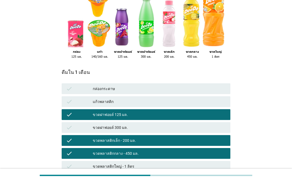
click at [202, 88] on div "check กล่องกระดาษ" at bounding box center [146, 88] width 169 height 11
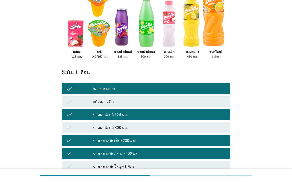
click at [202, 88] on div "check กล่องกระดาษ" at bounding box center [146, 88] width 169 height 11
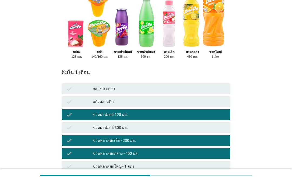
click at [197, 125] on div "ขวดฝาฟอยล์ 300 มล." at bounding box center [159, 128] width 133 height 6
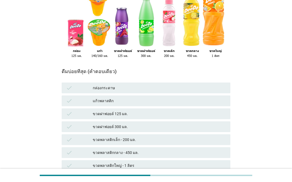
scroll to position [94, 0]
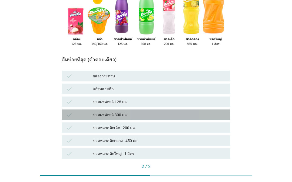
click at [202, 112] on div "ขวดฝาฟอยล์ 300 มล." at bounding box center [159, 115] width 133 height 6
click at [195, 127] on div "check ขวดพลาสติกเล็ก - 200 มล." at bounding box center [146, 128] width 169 height 11
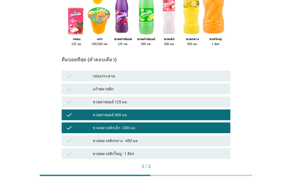
click at [197, 149] on div "check ขวดพลาสติกใหญ่ - 1 ลิตร" at bounding box center [146, 154] width 169 height 11
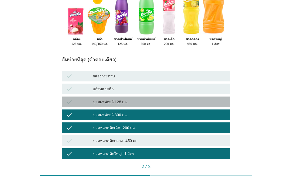
click at [201, 99] on div "ขวดฝาฟอยล์ 125 มล." at bounding box center [159, 102] width 133 height 6
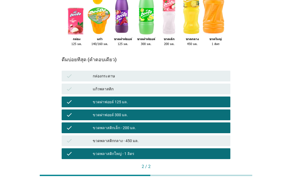
click at [218, 173] on div "คำถามต่อไป" at bounding box center [216, 176] width 20 height 6
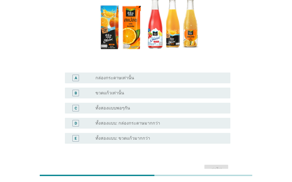
scroll to position [81, 0]
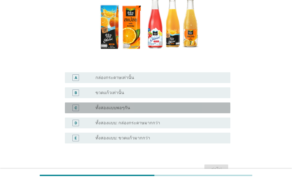
click at [199, 111] on div "radio_button_unchecked ทั้งสองแบบพอๆกัน" at bounding box center [160, 108] width 130 height 6
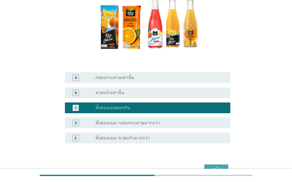
click at [221, 170] on div "ต่อไป" at bounding box center [216, 169] width 15 height 6
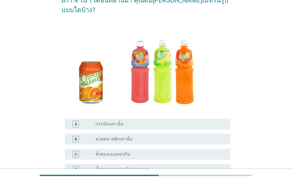
click at [193, 152] on div "radio_button_unchecked ทั้งสองแบบพอๆกัน" at bounding box center [158, 154] width 126 height 5
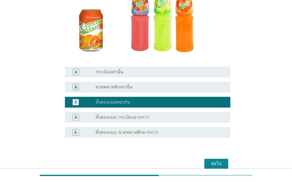
scroll to position [85, 0]
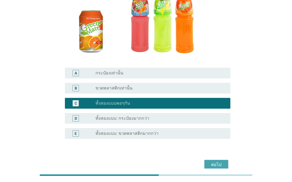
click at [217, 162] on div "ต่อไป" at bounding box center [216, 165] width 15 height 6
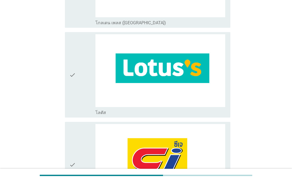
scroll to position [318, 0]
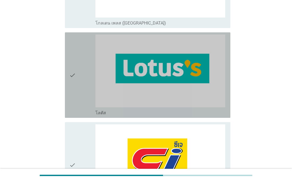
click at [70, 86] on icon "check" at bounding box center [72, 75] width 6 height 81
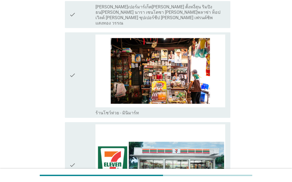
click at [81, 148] on div "check" at bounding box center [82, 165] width 26 height 81
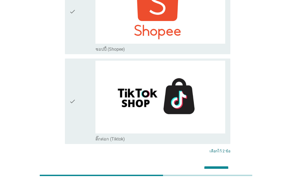
scroll to position [1688, 0]
click at [218, 169] on div "ต่อไป" at bounding box center [216, 172] width 15 height 6
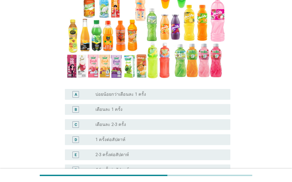
scroll to position [86, 0]
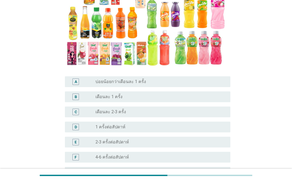
click at [155, 167] on div "G radio_button_unchecked ทุกวัน" at bounding box center [147, 172] width 165 height 11
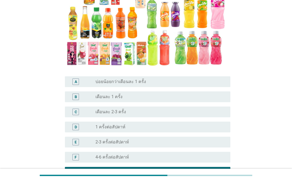
click at [160, 155] on div "radio_button_unchecked 4-6 ครั้งต่อสัปดาห์" at bounding box center [158, 157] width 126 height 5
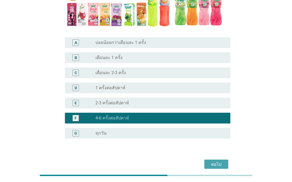
scroll to position [125, 0]
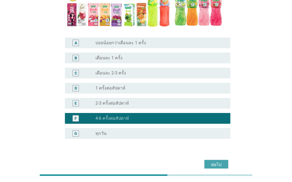
click at [216, 162] on div "ต่อไป" at bounding box center [216, 165] width 15 height 6
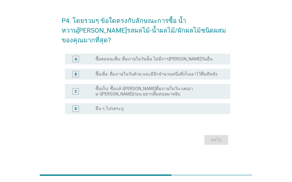
click at [216, 65] on div "A radio_button_unchecked ซื้อตอนจะดื่ม: ดื่มภายในวันนั้น ไม่มีการ[PERSON_NAME]ว…" at bounding box center [147, 59] width 165 height 11
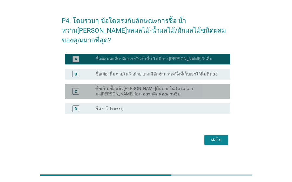
click at [212, 93] on label "ซื้อเก็บ: ซื้อแล้ว[PERSON_NAME]ดื่มภายในวัน แต่เอามา[PERSON_NAME]ก่อน อยากดื่มค…" at bounding box center [158, 91] width 126 height 11
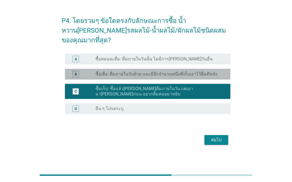
click at [216, 77] on div "radio_button_unchecked ซื้อเผื่อ: ดื่มภายในวันด้วย และมีอีกจำนวนหนึ่งที่เก็บเอา…" at bounding box center [158, 74] width 126 height 5
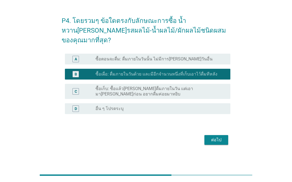
click at [212, 97] on label "ซื้อเก็บ: ซื้อแล้ว[PERSON_NAME]ดื่มภายในวัน แต่เอามา[PERSON_NAME]ก่อน อยากดื่มค…" at bounding box center [158, 91] width 126 height 11
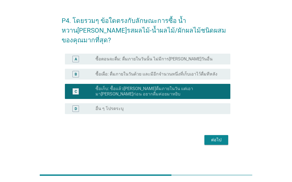
click at [217, 137] on form "P4. โดยรวมๆ ข้อใดตรงกับลักษณะการซื้อ น้ำหวาน[PERSON_NAME]รสผลไม้-น้ำผลไม้/ผักผล…" at bounding box center [146, 79] width 169 height 136
click at [221, 143] on div "ต่อไป" at bounding box center [216, 140] width 15 height 6
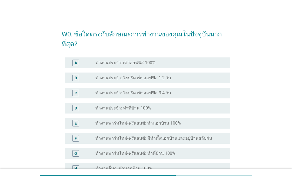
click at [208, 60] on div "radio_button_unchecked ทำงานประจำ: เข้าออฟฟิส 100%" at bounding box center [158, 62] width 126 height 5
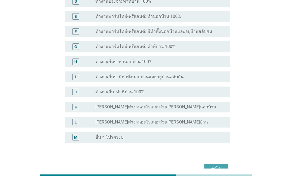
click at [215, 166] on div "ต่อไป" at bounding box center [216, 169] width 15 height 6
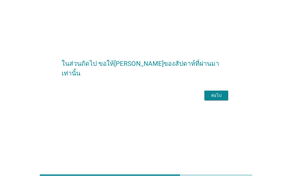
click at [220, 99] on div "ต่อไป" at bounding box center [216, 96] width 15 height 6
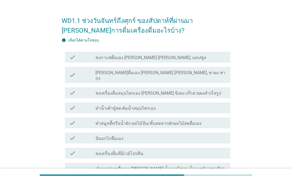
scroll to position [0, 0]
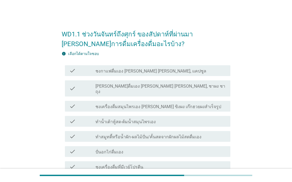
click at [210, 136] on div "check check_box_outline_blank ทำสมูทตี้หรือน้ำผัก-ผลไม้ปั่น/คั้นสดจากผักผลไม้สด…" at bounding box center [147, 136] width 165 height 11
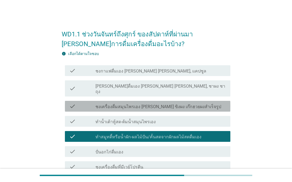
click at [202, 118] on div "check_box_outline_blank ทำน้ำเต้าหู้สด-ต้มน้ำสมุนไพรเอง" at bounding box center [160, 121] width 130 height 6
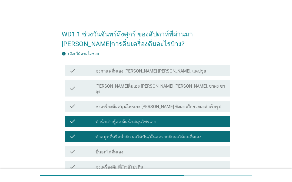
click at [204, 82] on div "check check_box_outline_blank [PERSON_NAME]ดื่มเอง [PERSON_NAME] [PERSON_NAME],…" at bounding box center [147, 89] width 165 height 16
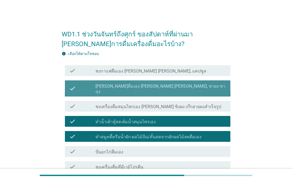
click at [194, 101] on div "check check_box_outline_blank ชงเครื่องดื่มสมุนไพรเอง [PERSON_NAME] ขิงผง เก๊กฮ…" at bounding box center [147, 106] width 165 height 11
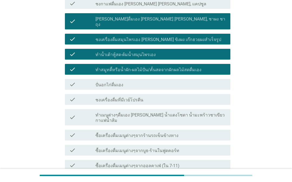
scroll to position [68, 0]
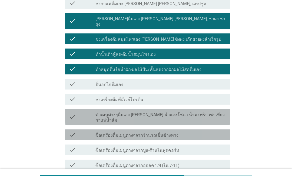
click at [198, 132] on div "check_box_outline_blank ซื้อเครื่องดื่มเมนูต่างๆจากร้านรถเข็นข้างทาง" at bounding box center [160, 135] width 130 height 6
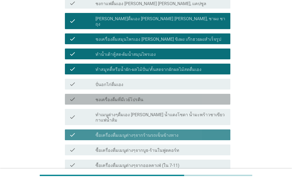
click at [198, 97] on div "check_box_outline_blank ชงเครื่องดื่มที่มีเวย์โปรตีน" at bounding box center [160, 99] width 130 height 6
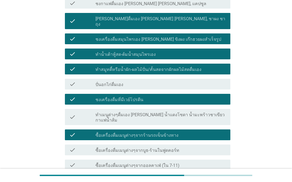
click at [197, 112] on label "ทำเมนูต่างๆดื่มเอง [PERSON_NAME] น้ำแดงโซดา น้ำมะพร้าวชาเขียว กาแฟน้ำส้ม" at bounding box center [160, 117] width 130 height 11
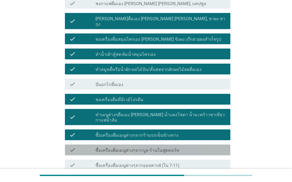
click at [198, 147] on div "check_box_outline_blank ซื้อเครื่องดื่มเมนูต่างๆจากบูธ-ร้านในฟูดคอร์ท" at bounding box center [160, 150] width 130 height 6
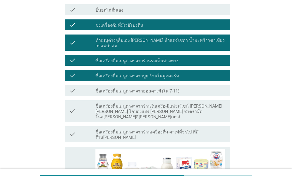
scroll to position [148, 0]
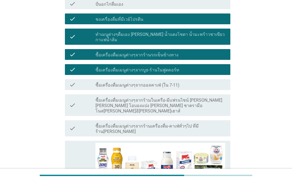
click at [197, 146] on img at bounding box center [160, 179] width 130 height 73
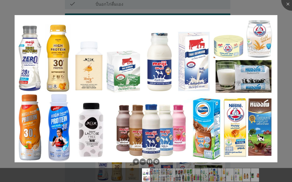
click at [199, 117] on img at bounding box center [146, 89] width 263 height 148
click at [288, 4] on div at bounding box center [292, 0] width 22 height 22
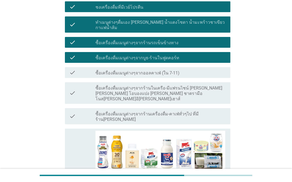
scroll to position [161, 0]
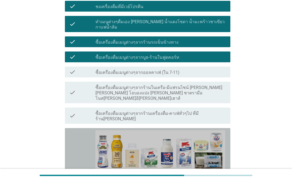
click at [73, 137] on icon "check" at bounding box center [72, 170] width 6 height 81
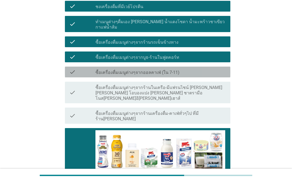
click at [167, 70] on label "ซื้อเครื่องดื่มเมนูต่างๆจากออลคาเฟ่ (ใน 7-11)" at bounding box center [137, 72] width 84 height 5
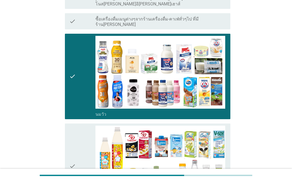
scroll to position [256, 0]
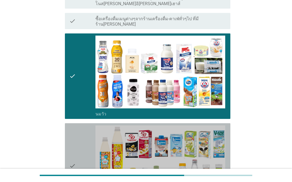
click at [99, 130] on img at bounding box center [160, 162] width 130 height 73
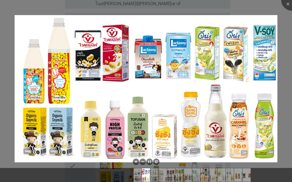
click at [99, 127] on img at bounding box center [146, 89] width 263 height 148
click at [289, 7] on div at bounding box center [292, 0] width 22 height 22
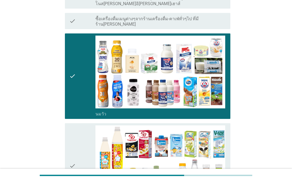
click at [78, 145] on div "check" at bounding box center [82, 166] width 26 height 81
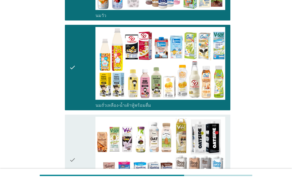
scroll to position [358, 0]
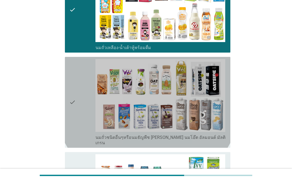
click at [90, 104] on div "check" at bounding box center [82, 102] width 26 height 87
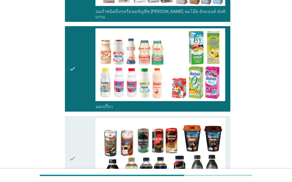
scroll to position [541, 0]
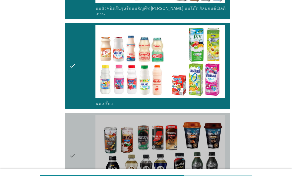
click at [88, 117] on div "check" at bounding box center [82, 155] width 26 height 81
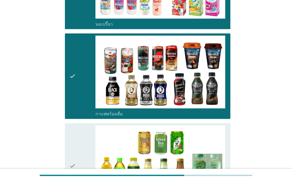
click at [92, 126] on div "check" at bounding box center [82, 166] width 26 height 81
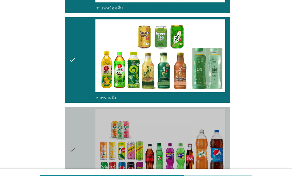
click at [90, 114] on div "check" at bounding box center [82, 149] width 26 height 81
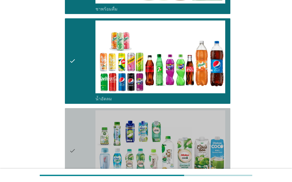
click at [86, 112] on div "check" at bounding box center [82, 150] width 26 height 81
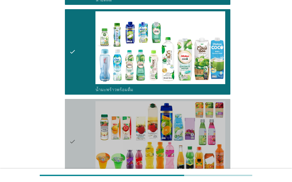
click at [91, 107] on div "check" at bounding box center [82, 141] width 26 height 81
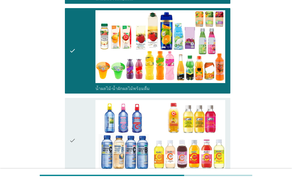
click at [88, 110] on div "check" at bounding box center [82, 140] width 26 height 81
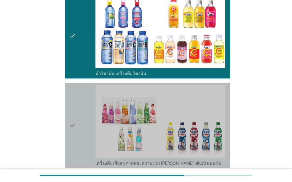
click at [90, 112] on div "check" at bounding box center [82, 125] width 26 height 81
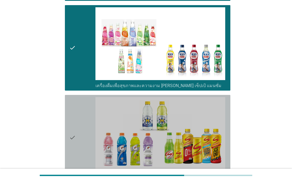
click at [87, 117] on div "check" at bounding box center [82, 137] width 26 height 81
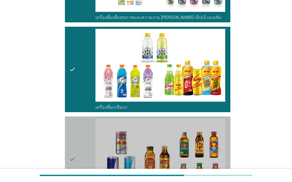
click at [87, 122] on div "check" at bounding box center [82, 159] width 26 height 81
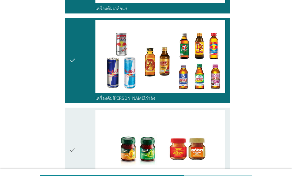
scroll to position [1380, 0]
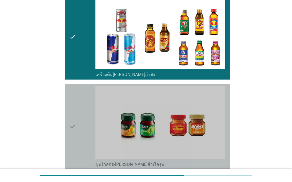
click at [88, 121] on div "check" at bounding box center [82, 126] width 26 height 81
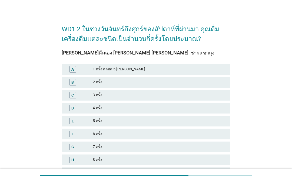
scroll to position [20, 0]
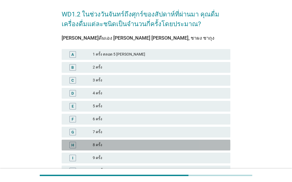
click at [195, 148] on div "8 ครั้ง" at bounding box center [159, 145] width 133 height 6
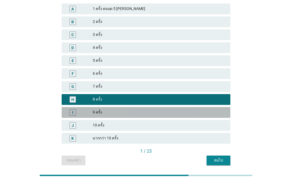
scroll to position [65, 0]
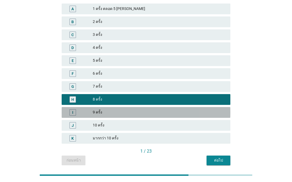
click at [208, 114] on div "9 ครั้ง" at bounding box center [159, 113] width 133 height 6
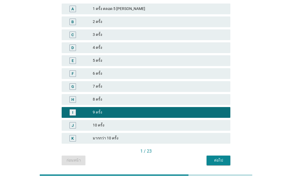
click at [221, 157] on button "ต่อไป" at bounding box center [218, 161] width 24 height 10
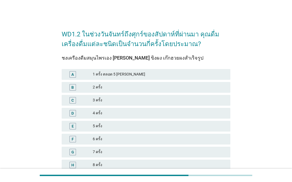
click at [204, 139] on div "6 ครั้ง" at bounding box center [159, 139] width 133 height 6
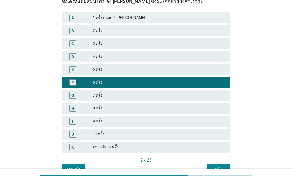
scroll to position [58, 0]
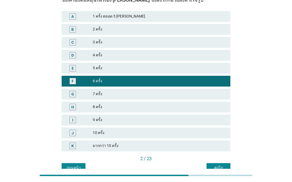
click at [209, 99] on div "G 7 ครั้ง" at bounding box center [146, 94] width 169 height 11
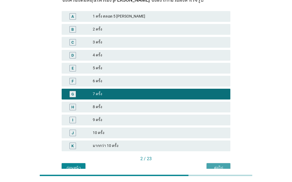
click at [220, 166] on div "ต่อไป" at bounding box center [218, 168] width 15 height 6
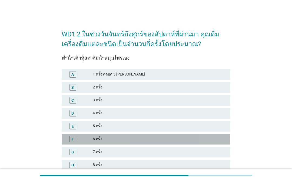
click at [201, 140] on div "6 ครั้ง" at bounding box center [159, 139] width 133 height 6
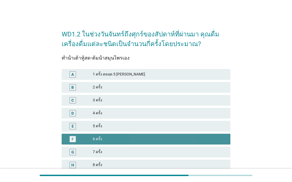
click at [202, 139] on div "6 ครั้ง" at bounding box center [159, 139] width 133 height 6
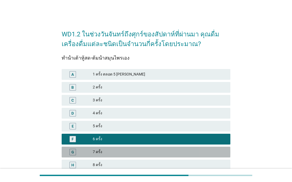
click at [200, 152] on div "7 ครั้ง" at bounding box center [159, 152] width 133 height 6
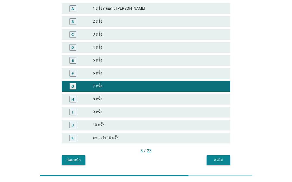
scroll to position [65, 0]
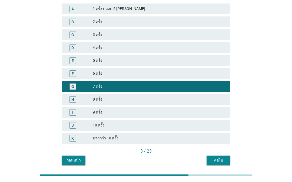
click at [219, 162] on div "ต่อไป" at bounding box center [218, 161] width 15 height 6
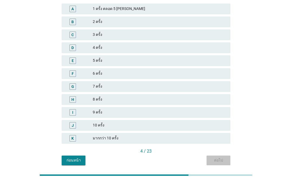
scroll to position [0, 0]
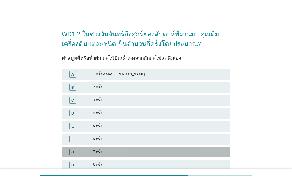
click at [200, 157] on div "G 7 ครั้ง" at bounding box center [146, 152] width 169 height 11
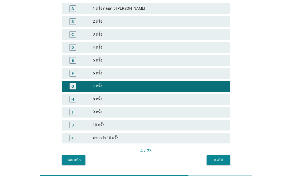
scroll to position [65, 0]
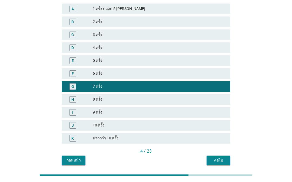
click at [213, 111] on div "9 ครั้ง" at bounding box center [159, 113] width 133 height 6
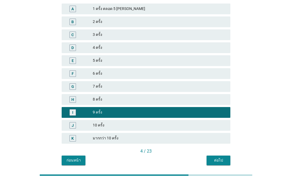
click at [220, 156] on button "ต่อไป" at bounding box center [218, 161] width 24 height 10
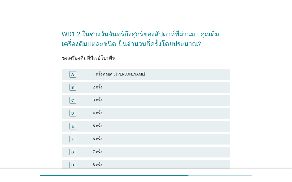
click at [134, 144] on div "F 6 ครั้ง" at bounding box center [146, 139] width 169 height 11
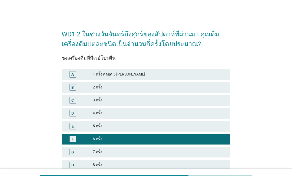
click at [130, 151] on div "7 ครั้ง" at bounding box center [159, 152] width 133 height 6
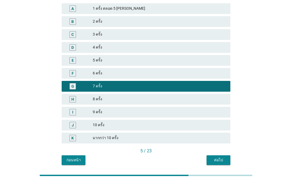
scroll to position [65, 0]
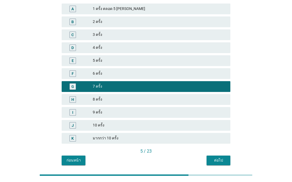
click at [220, 156] on button "ต่อไป" at bounding box center [218, 161] width 24 height 10
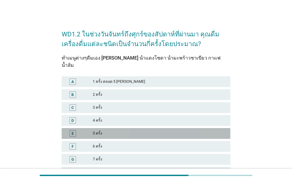
click at [175, 130] on div "5 ครั้ง" at bounding box center [159, 133] width 133 height 6
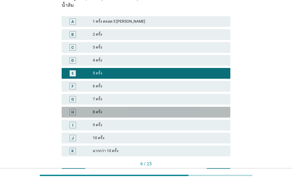
scroll to position [61, 0]
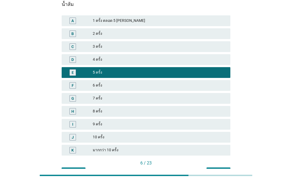
click at [217, 170] on div "ต่อไป" at bounding box center [218, 173] width 15 height 6
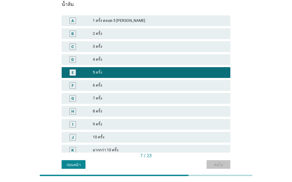
scroll to position [0, 0]
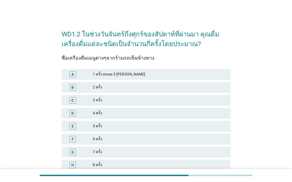
click at [211, 157] on div "G 7 ครั้ง" at bounding box center [146, 152] width 169 height 11
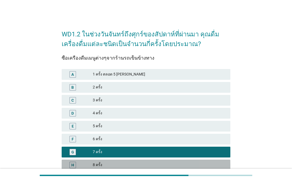
click at [208, 167] on div "8 ครั้ง" at bounding box center [159, 165] width 133 height 6
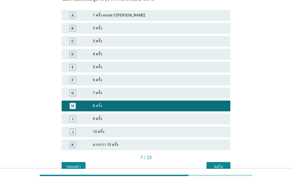
scroll to position [60, 0]
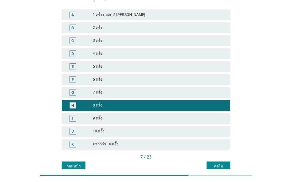
click at [218, 164] on div "ต่อไป" at bounding box center [218, 167] width 15 height 6
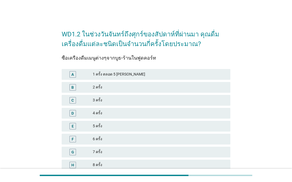
click at [189, 119] on div "D 4 ครั้ง" at bounding box center [146, 113] width 169 height 11
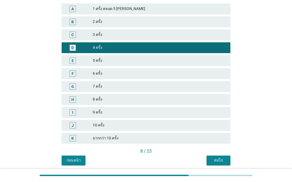
scroll to position [65, 0]
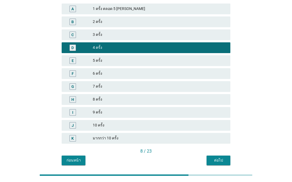
click at [223, 159] on div "ต่อไป" at bounding box center [218, 161] width 15 height 6
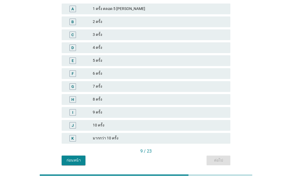
click at [191, 91] on div "G 7 ครั้ง" at bounding box center [146, 87] width 169 height 11
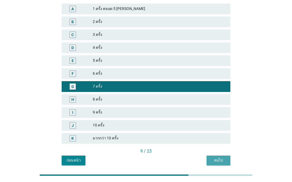
click at [221, 164] on button "ต่อไป" at bounding box center [218, 161] width 24 height 10
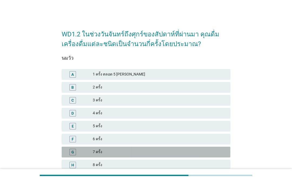
click at [149, 148] on div "G 7 ครั้ง" at bounding box center [146, 152] width 169 height 11
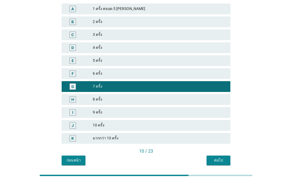
scroll to position [65, 0]
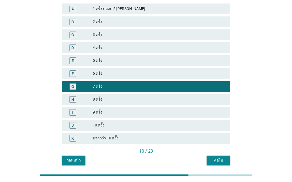
click at [219, 159] on div "ต่อไป" at bounding box center [218, 161] width 15 height 6
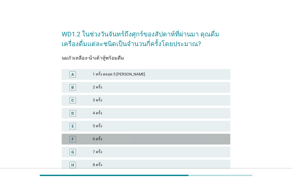
click at [188, 142] on div "6 ครั้ง" at bounding box center [159, 139] width 133 height 6
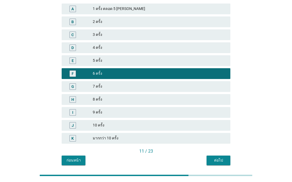
scroll to position [65, 0]
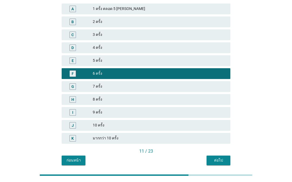
click at [222, 160] on div "ต่อไป" at bounding box center [218, 161] width 15 height 6
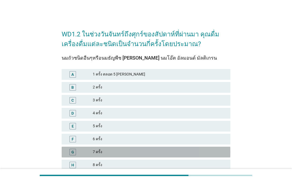
click at [192, 155] on div "7 ครั้ง" at bounding box center [159, 152] width 133 height 6
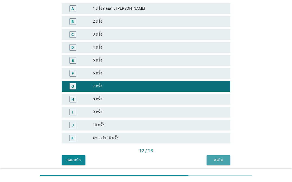
scroll to position [65, 0]
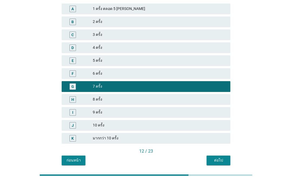
click at [225, 162] on div "ต่อไป" at bounding box center [218, 161] width 15 height 6
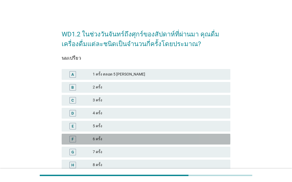
click at [194, 141] on div "6 ครั้ง" at bounding box center [159, 139] width 133 height 6
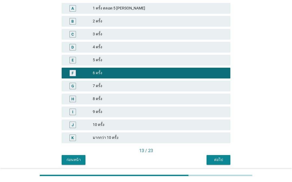
scroll to position [65, 0]
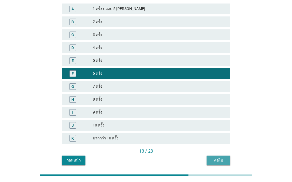
click at [223, 159] on div "ต่อไป" at bounding box center [218, 161] width 15 height 6
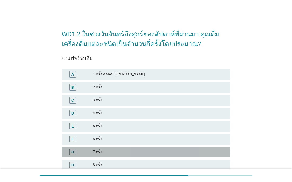
click at [193, 152] on div "7 ครั้ง" at bounding box center [159, 152] width 133 height 6
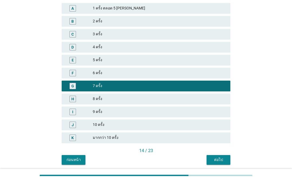
scroll to position [66, 0]
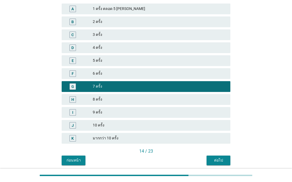
click at [222, 160] on div "ต่อไป" at bounding box center [218, 161] width 15 height 6
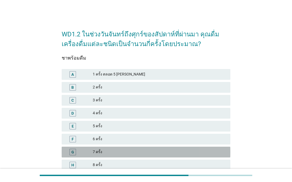
click at [194, 148] on div "G 7 ครั้ง" at bounding box center [146, 152] width 169 height 11
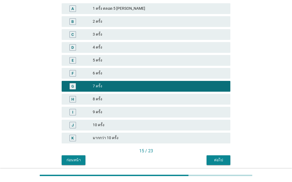
scroll to position [65, 0]
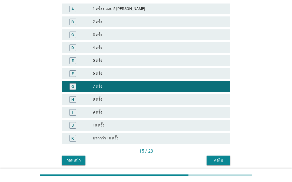
click at [224, 161] on div "ต่อไป" at bounding box center [218, 161] width 15 height 6
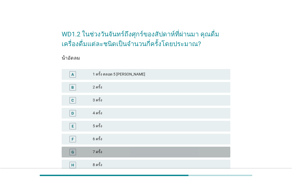
click at [128, 151] on div "7 ครั้ง" at bounding box center [159, 152] width 133 height 6
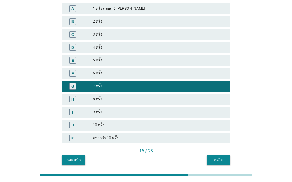
scroll to position [66, 0]
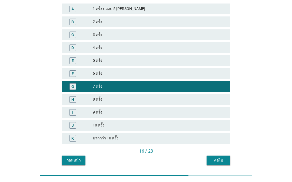
click at [224, 156] on button "ต่อไป" at bounding box center [218, 161] width 24 height 10
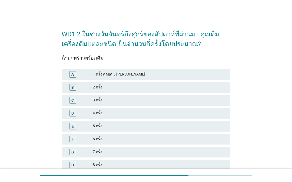
click at [209, 144] on div "F 6 ครั้ง" at bounding box center [146, 139] width 169 height 11
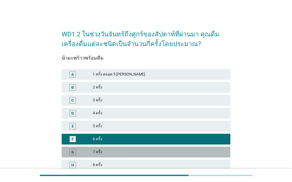
click at [206, 156] on div "G 7 ครั้ง" at bounding box center [146, 152] width 169 height 11
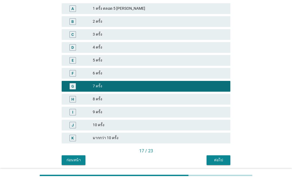
scroll to position [65, 0]
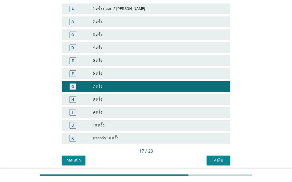
click at [218, 156] on button "ต่อไป" at bounding box center [218, 161] width 24 height 10
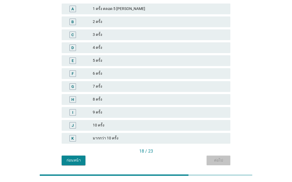
scroll to position [0, 0]
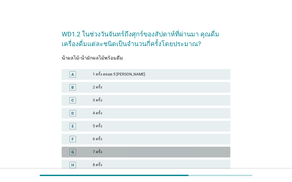
click at [205, 155] on div "7 ครั้ง" at bounding box center [159, 152] width 133 height 6
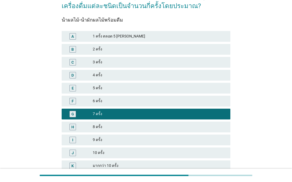
scroll to position [44, 0]
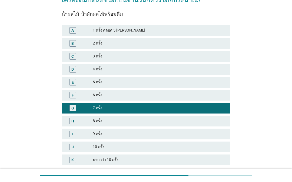
click at [216, 178] on button "ต่อไป" at bounding box center [218, 182] width 24 height 10
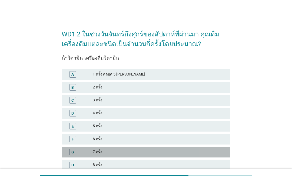
click at [206, 148] on div "G 7 ครั้ง" at bounding box center [146, 152] width 169 height 11
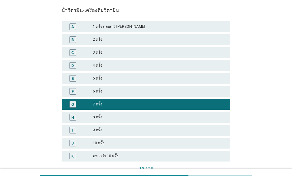
scroll to position [49, 0]
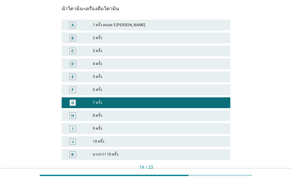
click at [213, 175] on div "ต่อไป" at bounding box center [218, 177] width 15 height 6
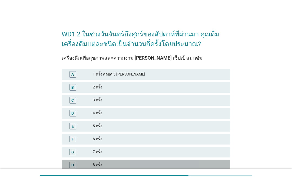
click at [126, 166] on div "8 ครั้ง" at bounding box center [159, 165] width 133 height 6
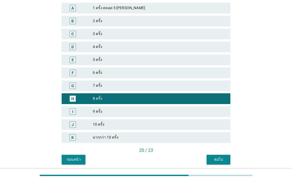
scroll to position [66, 0]
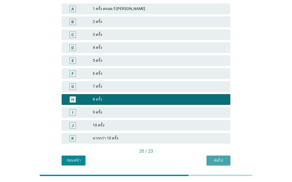
click at [217, 156] on button "ต่อไป" at bounding box center [218, 161] width 24 height 10
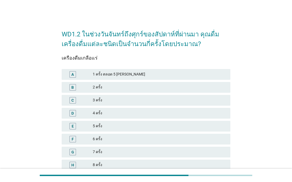
click at [142, 144] on div "F 6 ครั้ง" at bounding box center [146, 139] width 169 height 11
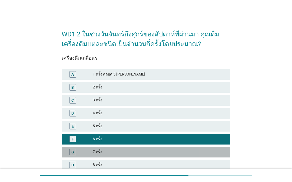
click at [144, 154] on div "7 ครั้ง" at bounding box center [159, 152] width 133 height 6
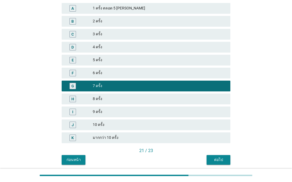
scroll to position [65, 0]
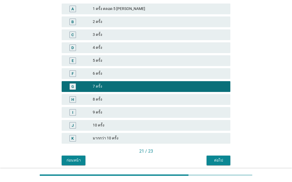
click at [221, 157] on button "ต่อไป" at bounding box center [218, 161] width 24 height 10
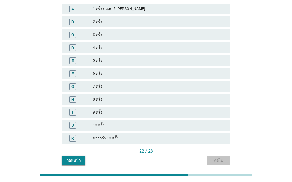
scroll to position [0, 0]
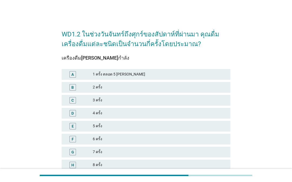
click at [159, 144] on div "F 6 ครั้ง" at bounding box center [146, 139] width 169 height 11
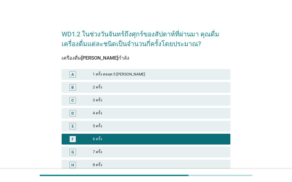
click at [158, 138] on div "6 ครั้ง" at bounding box center [159, 139] width 133 height 6
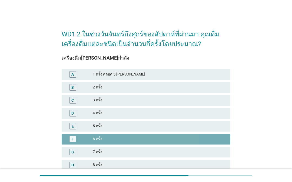
click at [156, 156] on div "G 7 ครั้ง" at bounding box center [146, 152] width 169 height 11
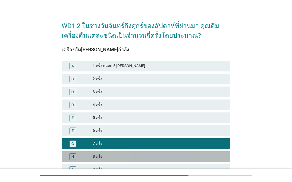
scroll to position [38, 0]
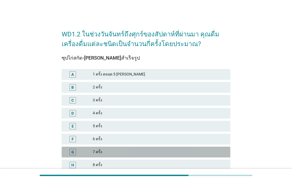
click at [163, 153] on div "7 ครั้ง" at bounding box center [159, 152] width 133 height 6
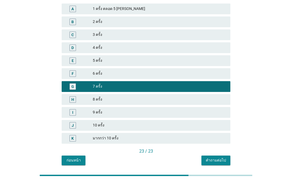
click at [220, 159] on div "คำถามต่อไป" at bounding box center [216, 161] width 20 height 6
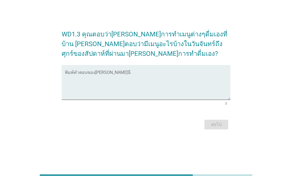
scroll to position [13, 0]
click at [197, 82] on textarea "พิมพ์คำตอบของคุณ ที่นี่" at bounding box center [147, 86] width 165 height 28
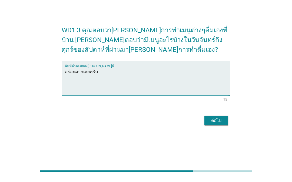
type textarea "อร่อยมากเลยครับ"
click at [203, 54] on h2 "WD1.3 คุณตอบว่า[PERSON_NAME]การทำเมนูต่างๆดื่มเองที่บ้าน [PERSON_NAME]ตอบว่ามีเ…" at bounding box center [146, 41] width 169 height 35
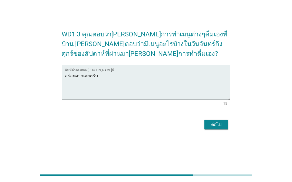
click at [213, 128] on div "ต่อไป" at bounding box center [216, 125] width 15 height 6
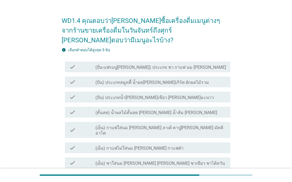
scroll to position [0, 0]
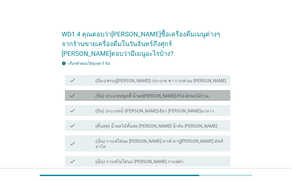
click at [215, 108] on div "check_box_outline_blank (ปั่น) ประเภทน้ำ[PERSON_NAME]เขียว [PERSON_NAME]มะนาว" at bounding box center [160, 111] width 130 height 6
click at [205, 136] on div "check check_box_outline_blank (เย็น) กาแฟใส่นม [PERSON_NAME] ลาเต้ คาปู[PERSON_…" at bounding box center [147, 144] width 165 height 16
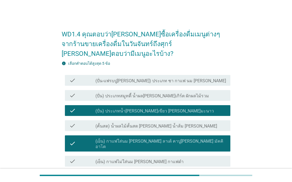
click at [212, 75] on div "check check_box_outline_blank (ปั่น-แฟรบปู[PERSON_NAME]) ประเภท ชา กาแฟ นม [PER…" at bounding box center [147, 80] width 165 height 11
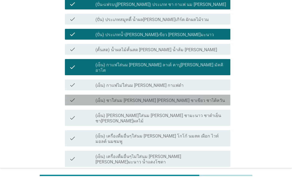
scroll to position [79, 0]
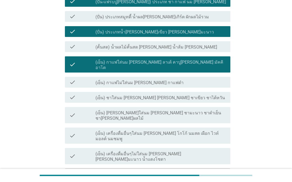
click at [171, 169] on div "check check_box_outline_blank ([PERSON_NAME]) กาแฟใส่นม [PERSON_NAME] ลาเต้ คาป…" at bounding box center [147, 177] width 165 height 16
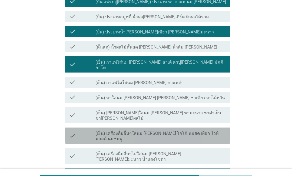
click at [175, 131] on label "(เย็น) เครื่องดื่มอื่นๆใส่นม [PERSON_NAME] โกโก้ นมสด เผือก ไวท์มอลต์ นมชมพู" at bounding box center [160, 136] width 130 height 11
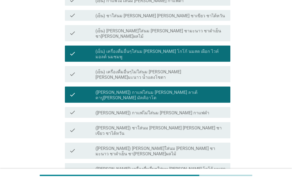
scroll to position [169, 0]
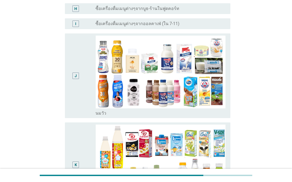
scroll to position [0, 0]
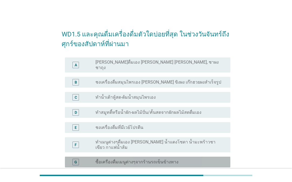
click at [205, 159] on div "radio_button_unchecked ซื้อเครื่องดื่มเมนูต่างๆจากร้านรถเข็นข้างทาง" at bounding box center [160, 162] width 130 height 6
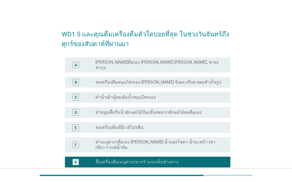
click at [203, 90] on div "C radio_button_unchecked ทำน้ำเต้าหู้สด-ต้มน้ำสมุนไพรเอง" at bounding box center [146, 97] width 169 height 15
click at [200, 111] on div "radio_button_unchecked ทำสมูทตี้หรือน้ำผัก-ผลไม้ปั่น/คั้นสดจากผักผลไม้สดดื่มเอง" at bounding box center [160, 112] width 130 height 6
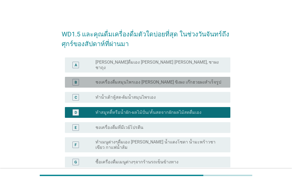
click at [205, 80] on div "radio_button_unchecked ชงเครื่องดื่มสมุนไพรเอง [PERSON_NAME] ขิงผง เก๊กฮวยผงสำเ…" at bounding box center [158, 82] width 126 height 5
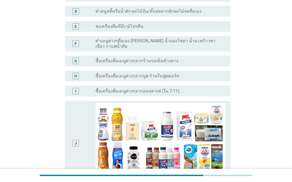
scroll to position [104, 0]
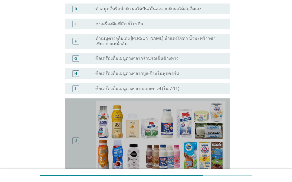
click at [193, 128] on img at bounding box center [160, 137] width 130 height 73
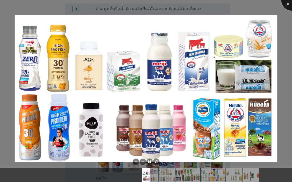
click at [290, 4] on div at bounding box center [292, 0] width 22 height 22
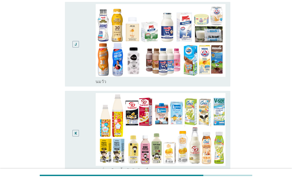
scroll to position [210, 0]
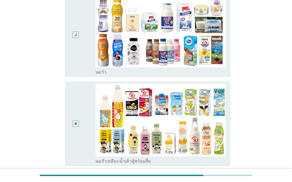
click at [89, 119] on div "K" at bounding box center [82, 124] width 26 height 81
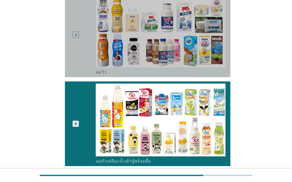
click at [86, 31] on div "J" at bounding box center [82, 35] width 26 height 81
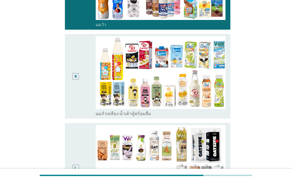
scroll to position [263, 0]
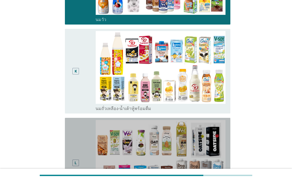
click at [81, 140] on div "L" at bounding box center [75, 163] width 13 height 86
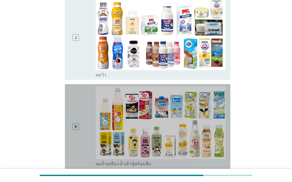
scroll to position [208, 0]
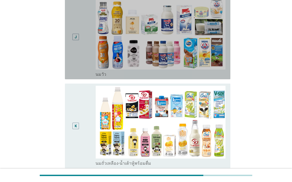
click at [89, 35] on div "J" at bounding box center [82, 37] width 26 height 81
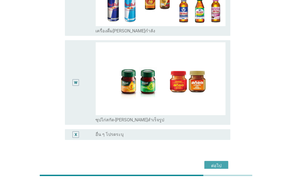
scroll to position [1326, 0]
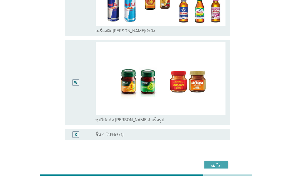
click at [215, 163] on div "ต่อไป" at bounding box center [216, 166] width 15 height 6
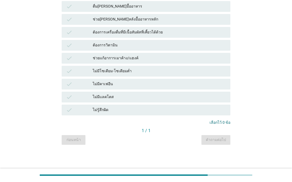
scroll to position [0, 0]
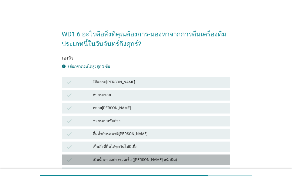
click at [202, 160] on div "เติมน้ำตาลอย่างรวดเร็ว ([PERSON_NAME] หน้ามืด)" at bounding box center [159, 160] width 133 height 6
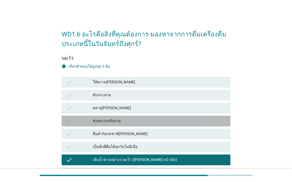
click at [199, 117] on div "check ช่วยระบบขับถ่าย" at bounding box center [146, 121] width 169 height 11
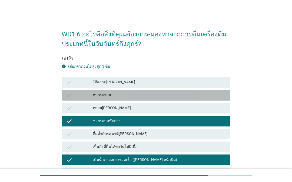
click at [202, 96] on div "ดับกระหาย" at bounding box center [159, 95] width 133 height 6
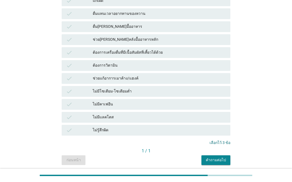
scroll to position [366, 0]
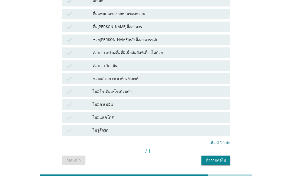
click at [225, 162] on div "คำถามต่อไป" at bounding box center [216, 161] width 20 height 6
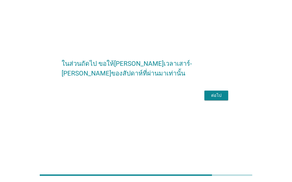
click at [219, 99] on div "ต่อไป" at bounding box center [216, 96] width 15 height 6
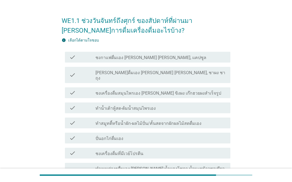
scroll to position [0, 0]
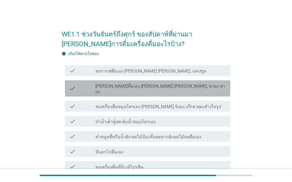
click at [202, 103] on div "check_box_outline_blank ชงเครื่องดื่มสมุนไพรเอง [PERSON_NAME] ขิงผง เก๊กฮวยผงสำ…" at bounding box center [160, 106] width 130 height 6
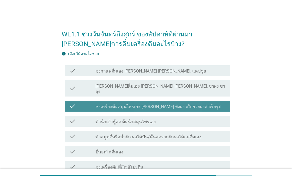
click at [196, 120] on div "check check_box_outline_blank ทำน้ำเต้าหู้สด-ต้มน้ำสมุนไพรเอง" at bounding box center [147, 121] width 165 height 11
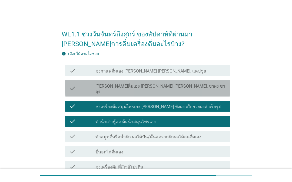
click at [208, 103] on div "check_box_outline_blank ชงเครื่องดื่มสมุนไพรเอง [PERSON_NAME] ขิงผง เก๊กฮวยผงสำ…" at bounding box center [160, 106] width 130 height 6
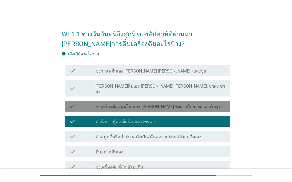
click at [202, 118] on div "check_box_outline_blank ทำน้ำเต้าหู้สด-ต้มน้ำสมุนไพรเอง" at bounding box center [160, 121] width 130 height 6
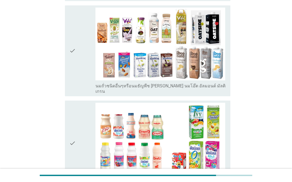
scroll to position [477, 0]
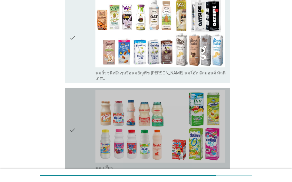
click at [82, 119] on div "check" at bounding box center [82, 130] width 26 height 81
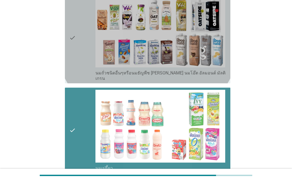
click at [87, 43] on div "check" at bounding box center [82, 38] width 26 height 87
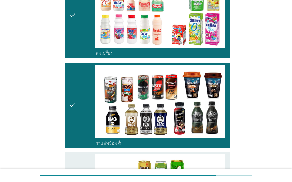
click at [80, 91] on div "check" at bounding box center [82, 105] width 26 height 81
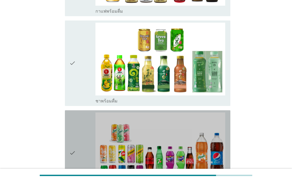
click at [86, 126] on div "check" at bounding box center [82, 153] width 26 height 81
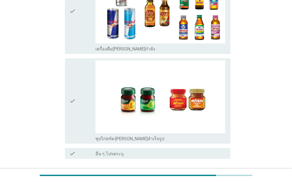
scroll to position [1405, 0]
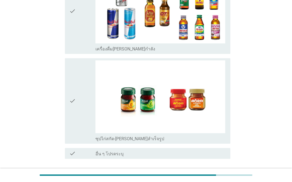
click at [222, 176] on div "ต่อไป" at bounding box center [216, 179] width 15 height 6
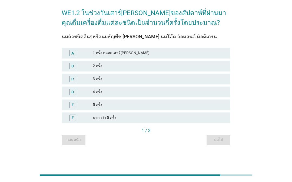
scroll to position [13, 0]
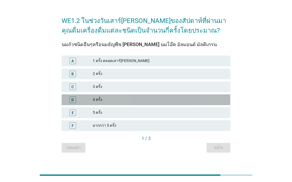
click at [195, 103] on div "4 ครั้ง" at bounding box center [159, 100] width 133 height 6
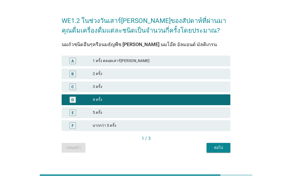
click at [222, 151] on div "ต่อไป" at bounding box center [218, 148] width 15 height 6
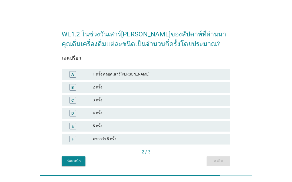
click at [207, 132] on div "E 5 ครั้ง" at bounding box center [146, 126] width 169 height 11
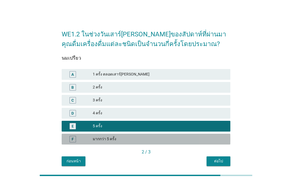
click at [218, 156] on div "2 / 3" at bounding box center [146, 152] width 169 height 6
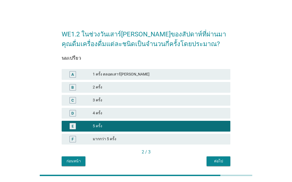
click at [221, 164] on div "ต่อไป" at bounding box center [218, 162] width 15 height 6
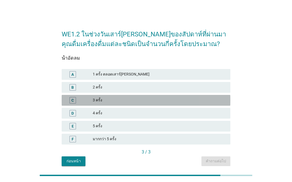
click at [207, 117] on div "4 ครั้ง" at bounding box center [159, 113] width 133 height 6
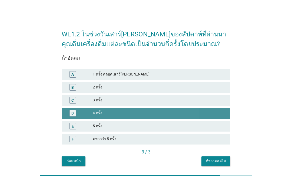
click at [198, 132] on div "E 5 ครั้ง" at bounding box center [146, 126] width 169 height 11
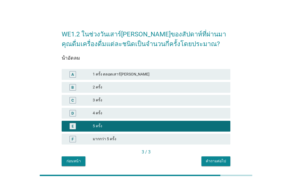
click at [213, 166] on button "คำถามต่อไป" at bounding box center [215, 162] width 29 height 10
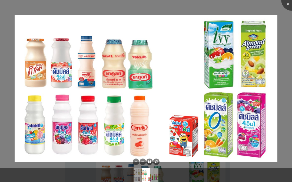
click at [291, 18] on div at bounding box center [146, 91] width 292 height 182
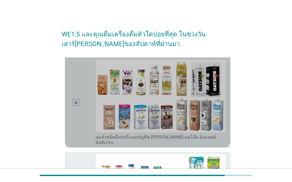
click at [83, 108] on div "A" at bounding box center [82, 103] width 26 height 86
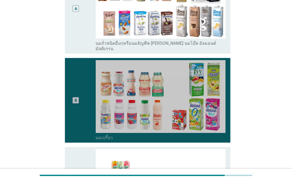
scroll to position [105, 0]
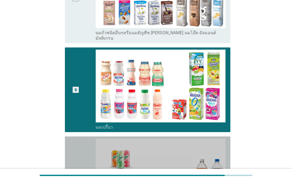
click at [85, 161] on div "C" at bounding box center [82, 179] width 26 height 81
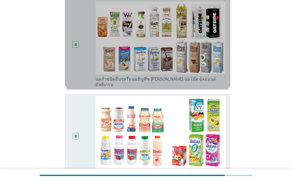
click at [89, 59] on div "A" at bounding box center [82, 45] width 26 height 86
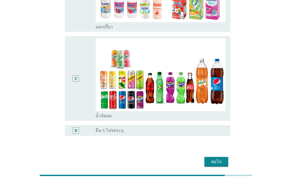
scroll to position [204, 0]
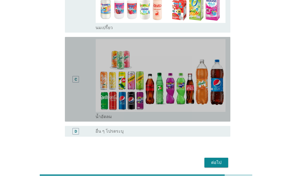
click at [88, 91] on div "C" at bounding box center [82, 79] width 26 height 81
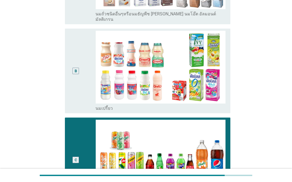
click at [82, 59] on div "B" at bounding box center [82, 71] width 26 height 81
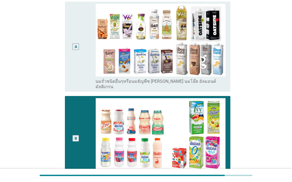
scroll to position [56, 0]
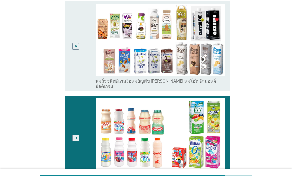
click at [75, 59] on div "A" at bounding box center [75, 47] width 13 height 86
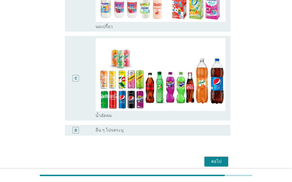
scroll to position [204, 0]
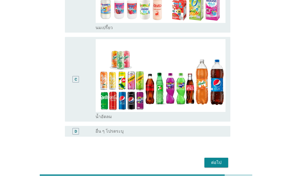
click at [216, 163] on button "ต่อไป" at bounding box center [216, 163] width 24 height 10
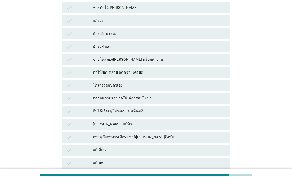
scroll to position [0, 0]
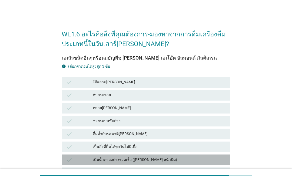
click at [194, 164] on div "check เติมน้ำตาลอย่างรวดเร็ว ([PERSON_NAME] หน้ามืด)" at bounding box center [146, 160] width 169 height 11
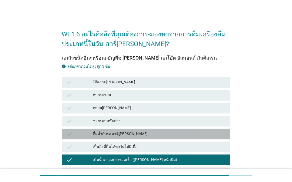
click at [200, 129] on div "check ดื่มด่ำกับรสชาติ[PERSON_NAME]" at bounding box center [146, 134] width 169 height 11
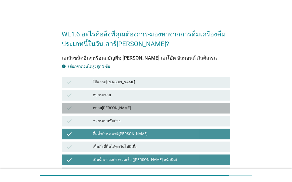
click at [202, 109] on div "คลาย[PERSON_NAME]" at bounding box center [159, 108] width 133 height 6
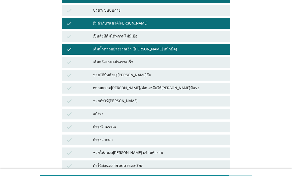
scroll to position [110, 0]
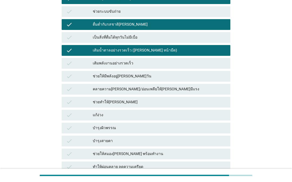
click at [212, 55] on div "check เติมน้ำตาลอย่างรวดเร็ว ([PERSON_NAME] หน้ามืด)" at bounding box center [146, 50] width 169 height 11
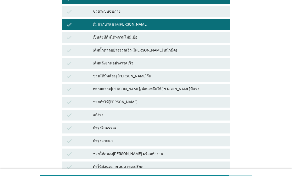
click at [211, 55] on div "check เติมน้ำตาลอย่างรวดเร็ว ([PERSON_NAME] หน้ามืด)" at bounding box center [146, 50] width 169 height 11
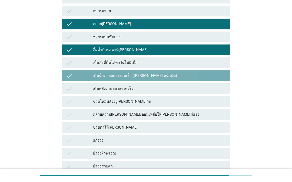
scroll to position [75, 0]
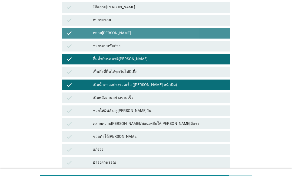
click at [210, 31] on div "คลาย[PERSON_NAME]" at bounding box center [159, 33] width 133 height 6
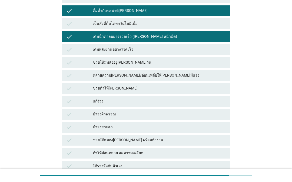
click at [204, 89] on div "ช่วยทำให้[PERSON_NAME]" at bounding box center [159, 88] width 133 height 6
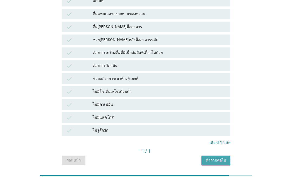
scroll to position [366, 0]
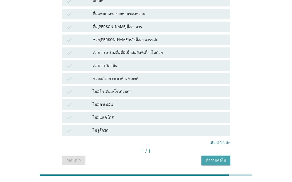
click at [223, 159] on div "คำถามต่อไป" at bounding box center [216, 161] width 20 height 6
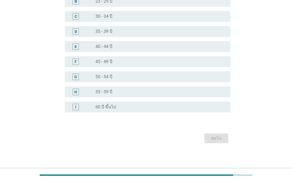
scroll to position [0, 0]
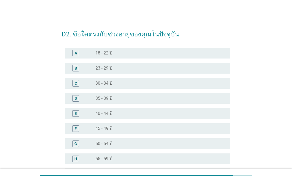
click at [208, 72] on div "B radio_button_unchecked 23 - 29 ปี" at bounding box center [147, 68] width 165 height 11
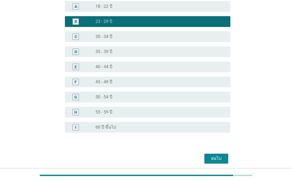
scroll to position [46, 0]
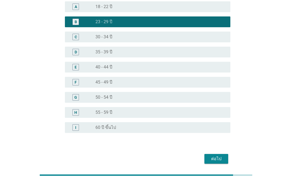
click at [224, 159] on button "ต่อไป" at bounding box center [216, 160] width 24 height 10
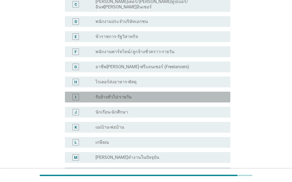
scroll to position [92, 0]
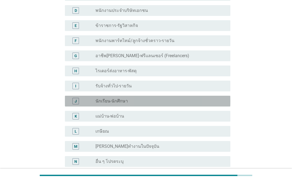
click at [208, 99] on div "radio_button_unchecked นักเรียน-นักศึกษา" at bounding box center [158, 101] width 126 height 5
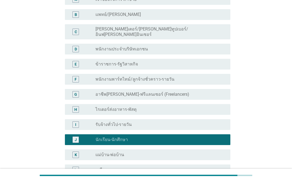
scroll to position [37, 0]
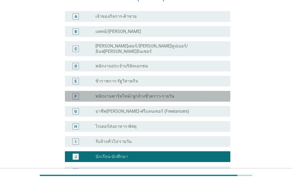
click at [203, 94] on div "radio_button_unchecked พนักงานพาร์ทไทม์/ลูกจ้างชั่วคราว-รายวัน" at bounding box center [158, 96] width 126 height 5
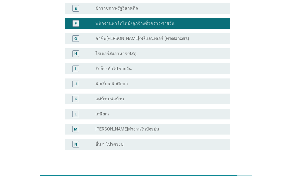
click at [219, 173] on div "ต่อไป" at bounding box center [216, 176] width 15 height 6
